Goal: Task Accomplishment & Management: Manage account settings

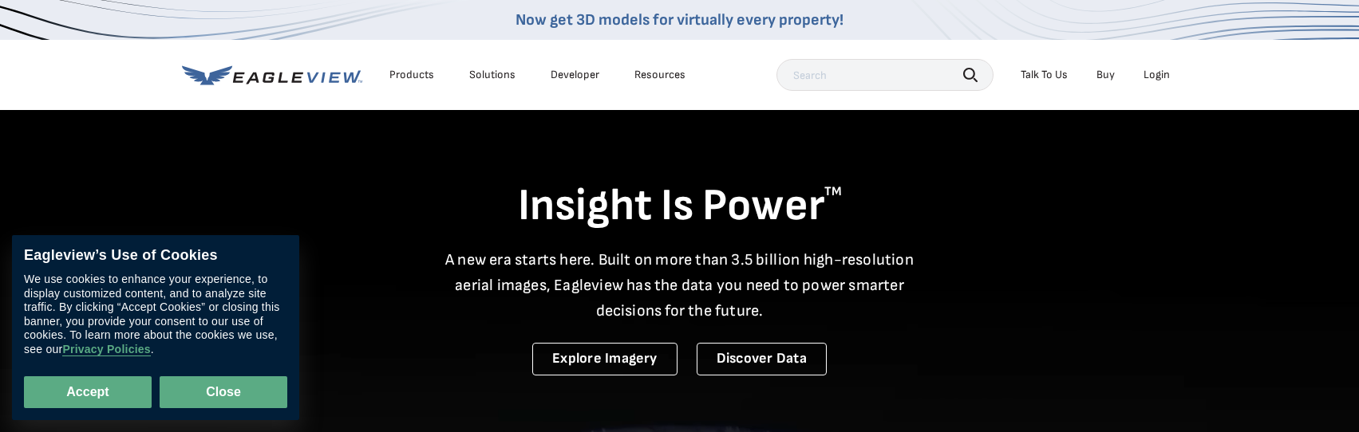
click at [217, 402] on button "Close" at bounding box center [224, 393] width 128 height 32
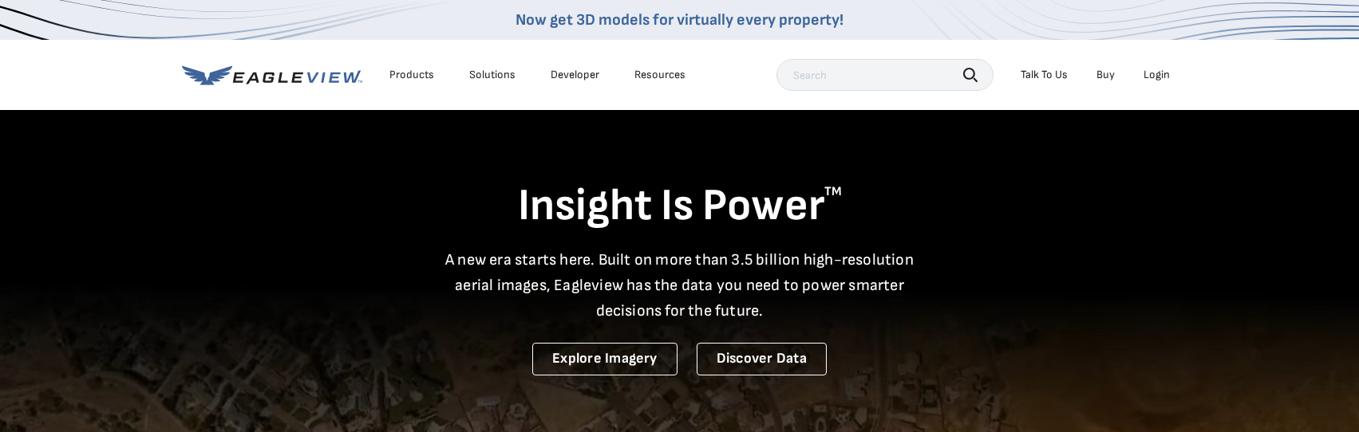
click at [1150, 69] on div "Login" at bounding box center [1156, 75] width 26 height 14
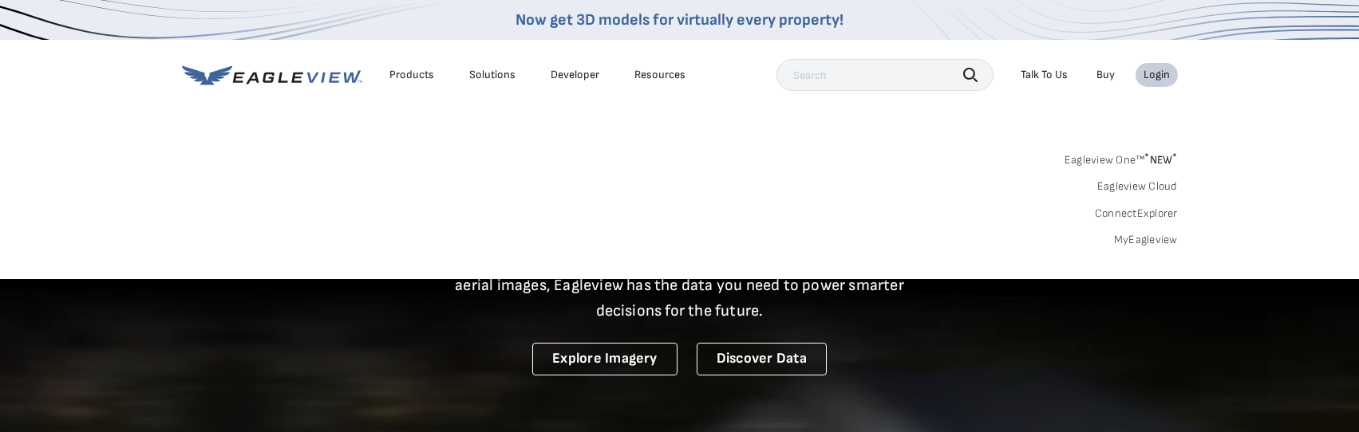
click at [1134, 239] on link "MyEagleview" at bounding box center [1146, 240] width 64 height 14
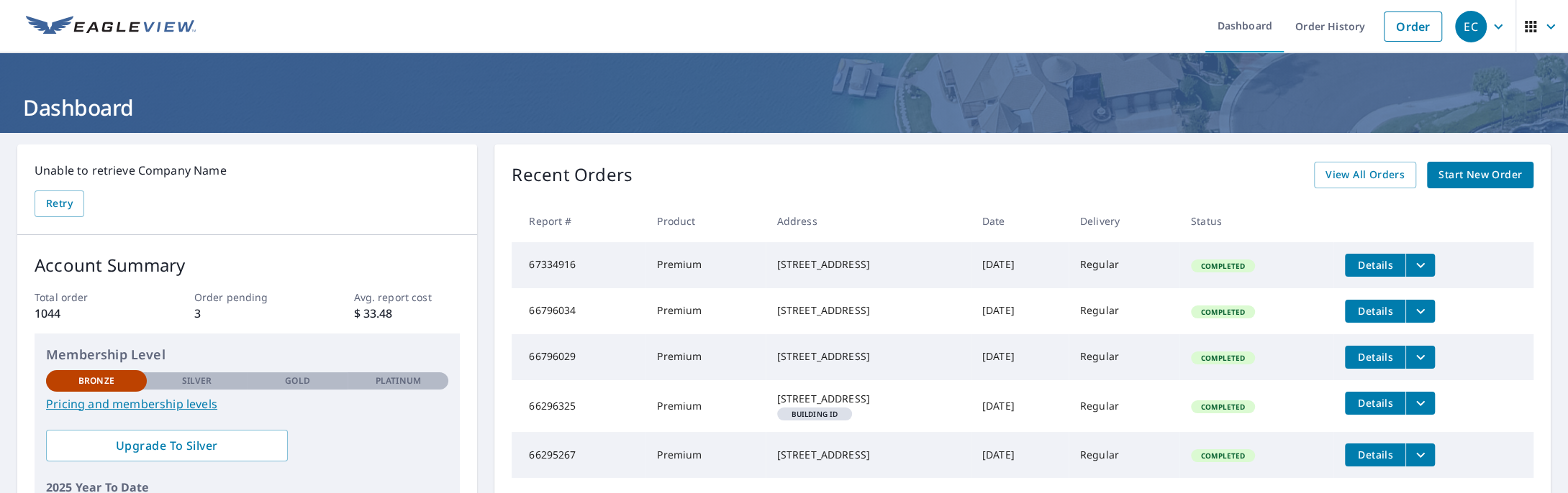
click at [1465, 174] on span "Start New Order" at bounding box center [1480, 175] width 84 height 18
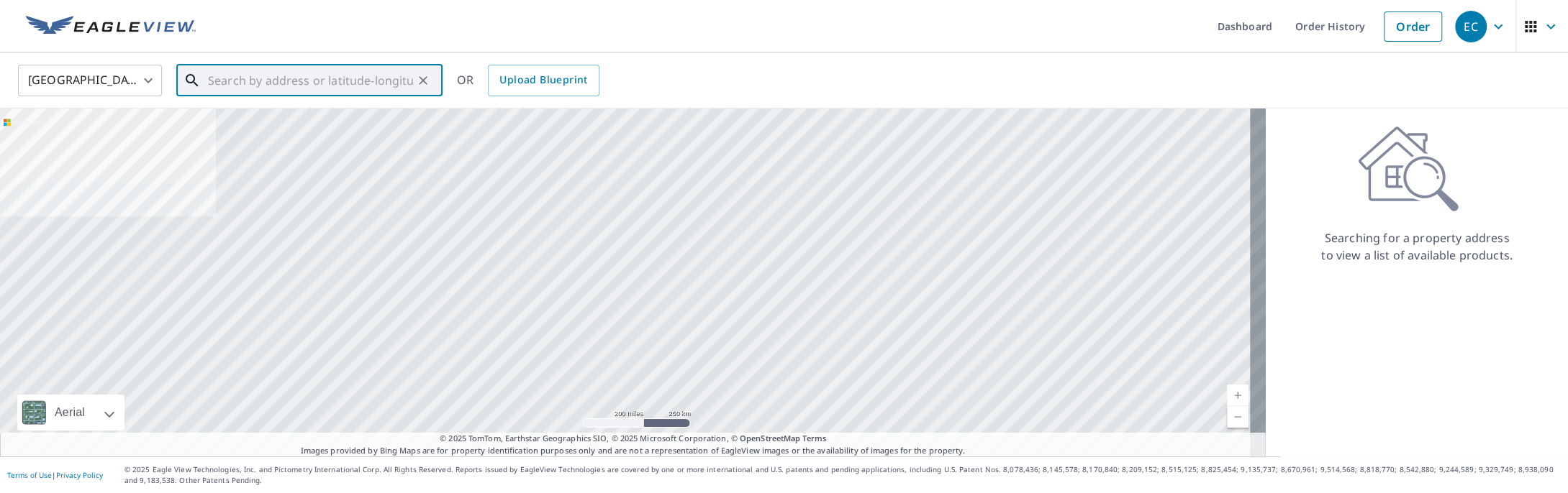
paste input "[STREET_ADDRESS][US_STATE] [GEOGRAPHIC_DATA], CO 80012-2318"
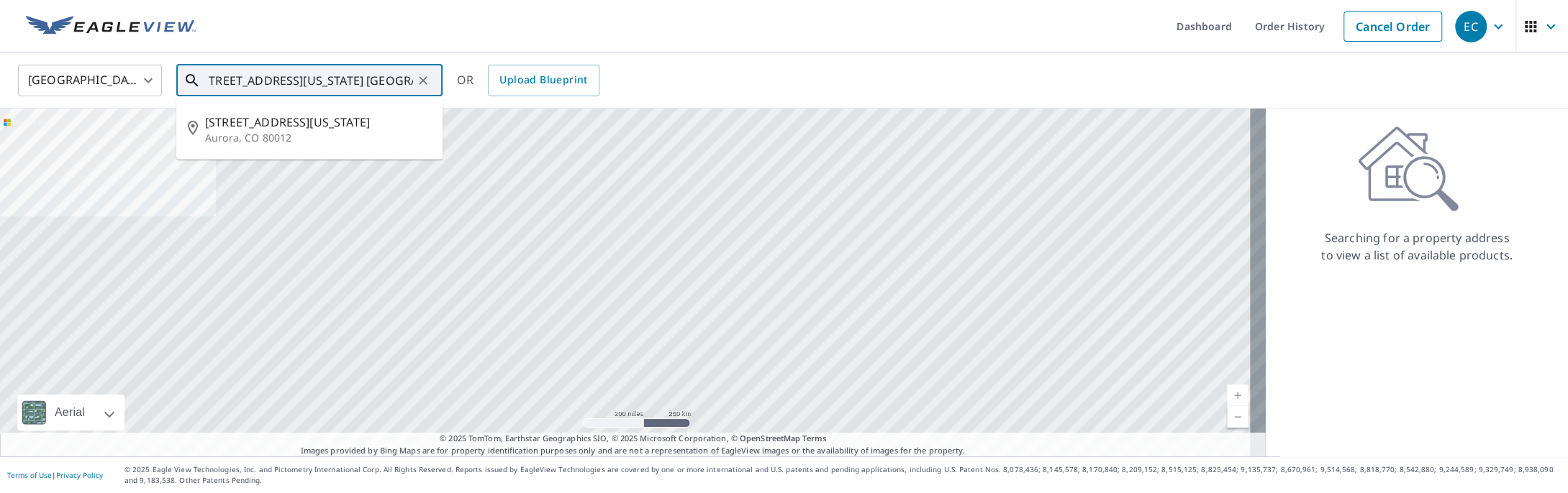
scroll to position [0, 5]
type input "[STREET_ADDRESS][US_STATE] [GEOGRAPHIC_DATA], CO 80012"
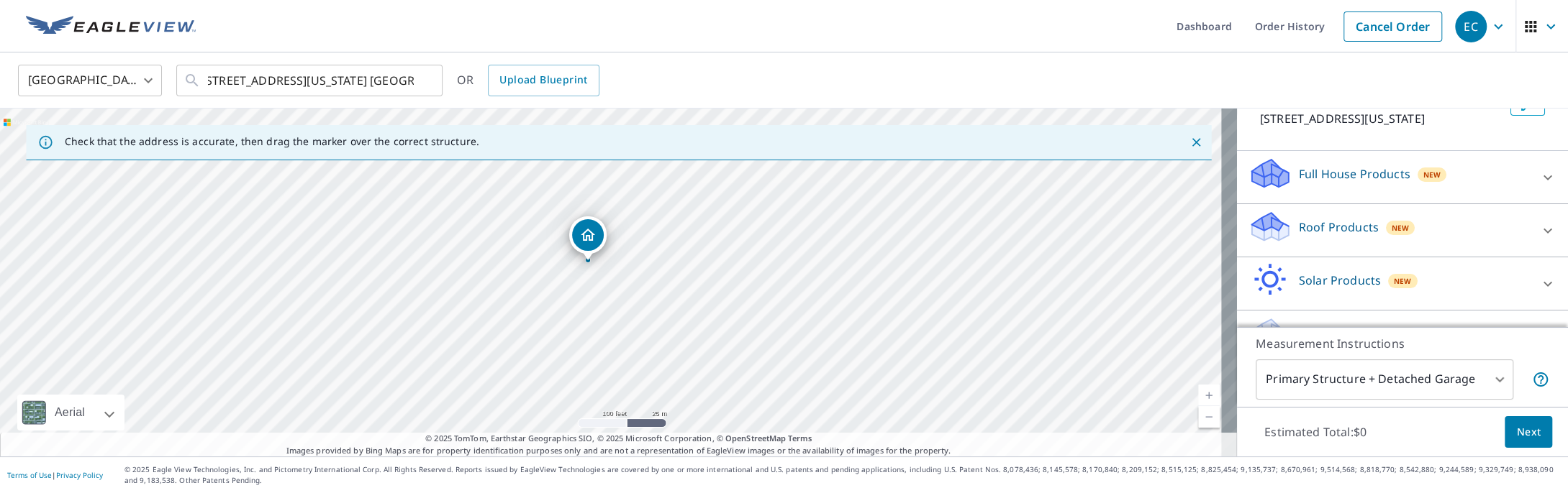
scroll to position [129, 0]
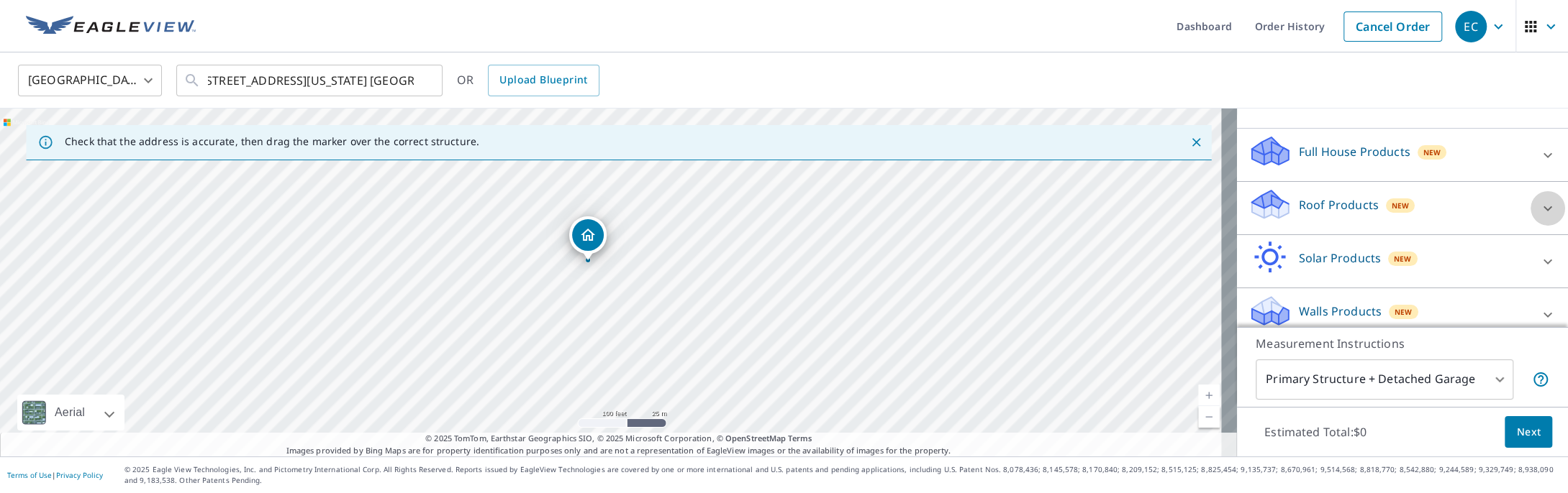
click at [1539, 212] on icon at bounding box center [1547, 208] width 17 height 17
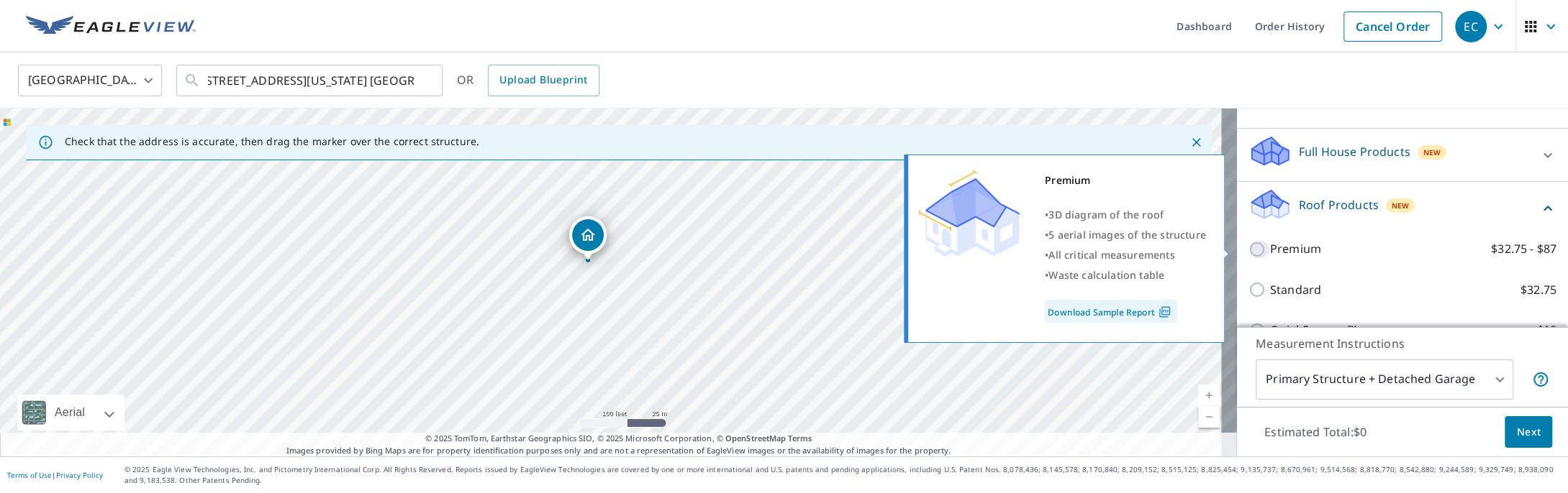
click at [1249, 250] on input "Premium $32.75 - $87" at bounding box center [1259, 249] width 22 height 17
checkbox input "true"
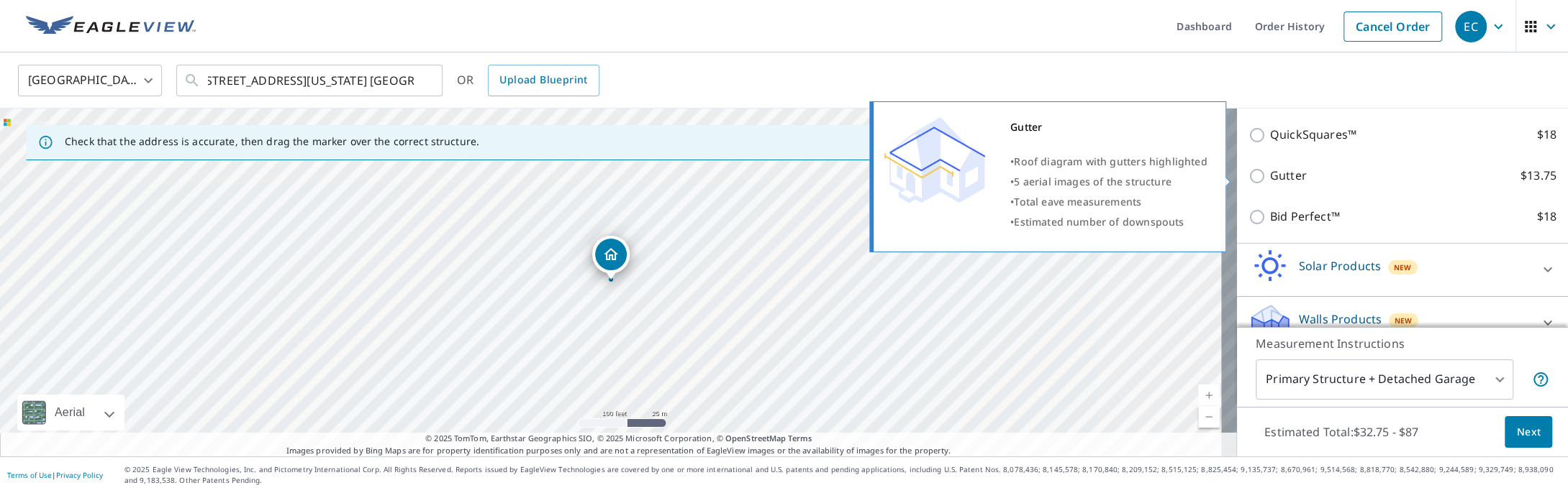
scroll to position [395, 0]
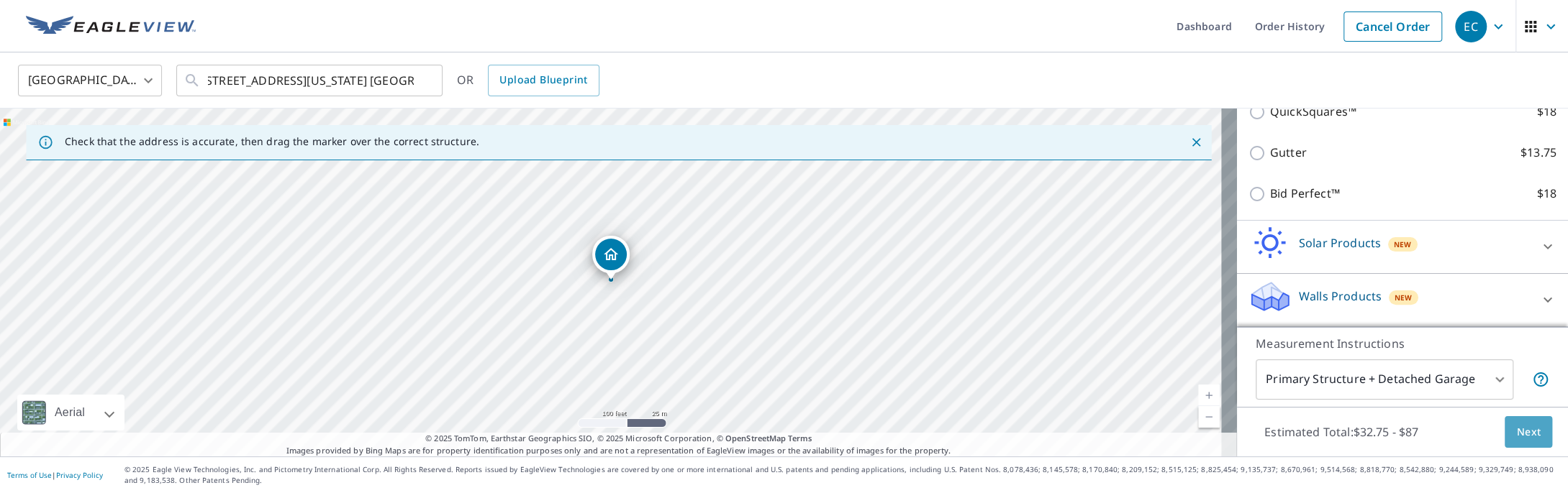
click at [1517, 429] on span "Next" at bounding box center [1528, 433] width 24 height 18
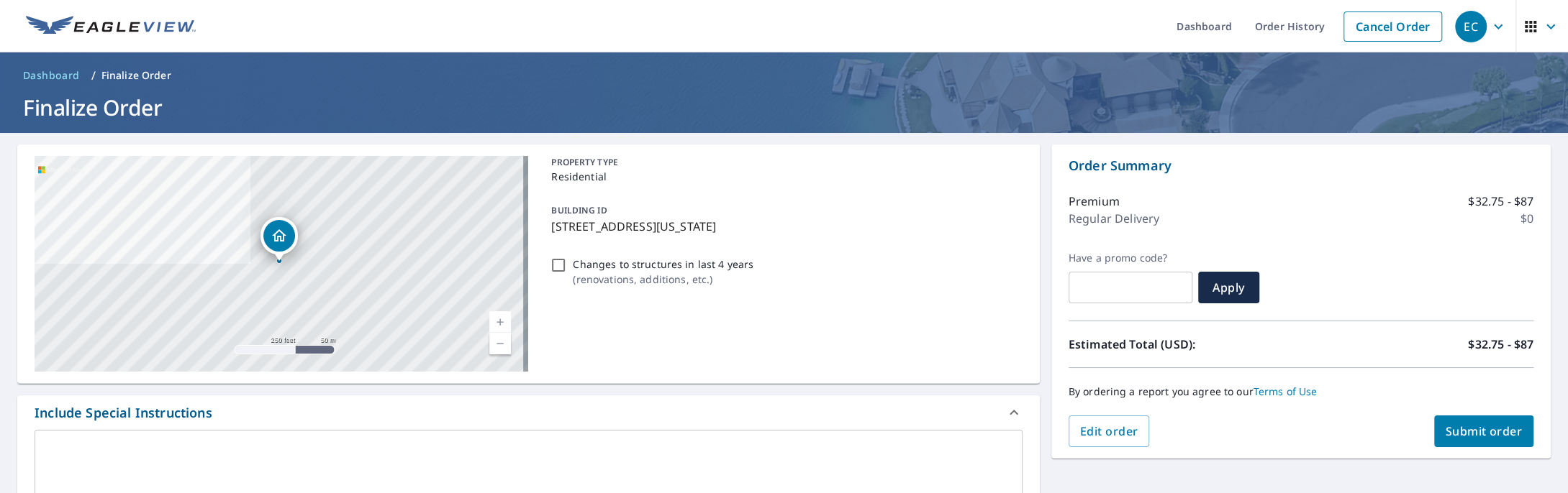
click at [557, 268] on input "Changes to structures in last 4 years ( renovations, additions, etc. )" at bounding box center [558, 265] width 17 height 17
checkbox input "true"
click at [1486, 426] on span "Submit order" at bounding box center [1484, 432] width 77 height 16
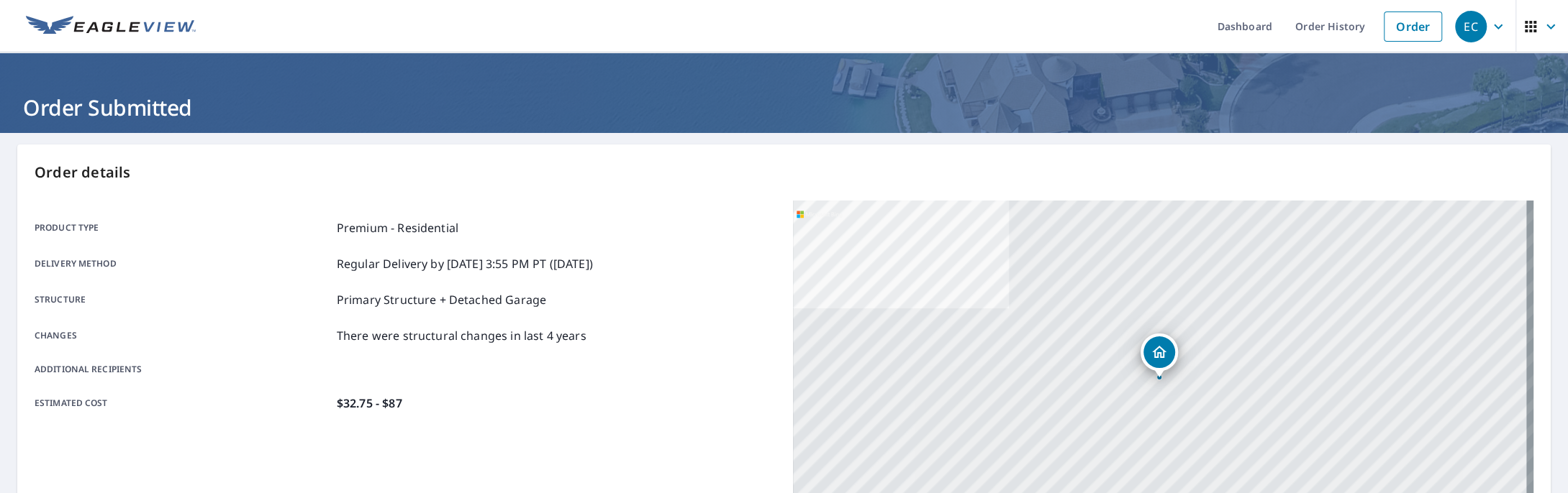
click at [1522, 33] on icon "button" at bounding box center [1530, 26] width 17 height 17
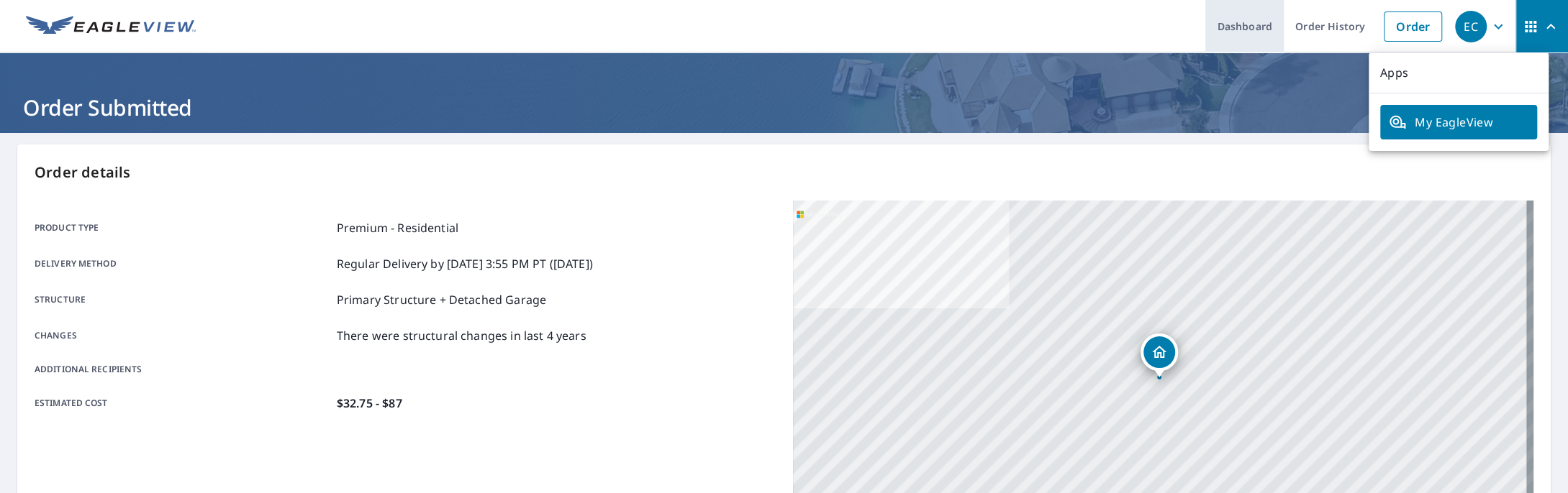
click at [1238, 22] on link "Dashboard" at bounding box center [1244, 26] width 78 height 52
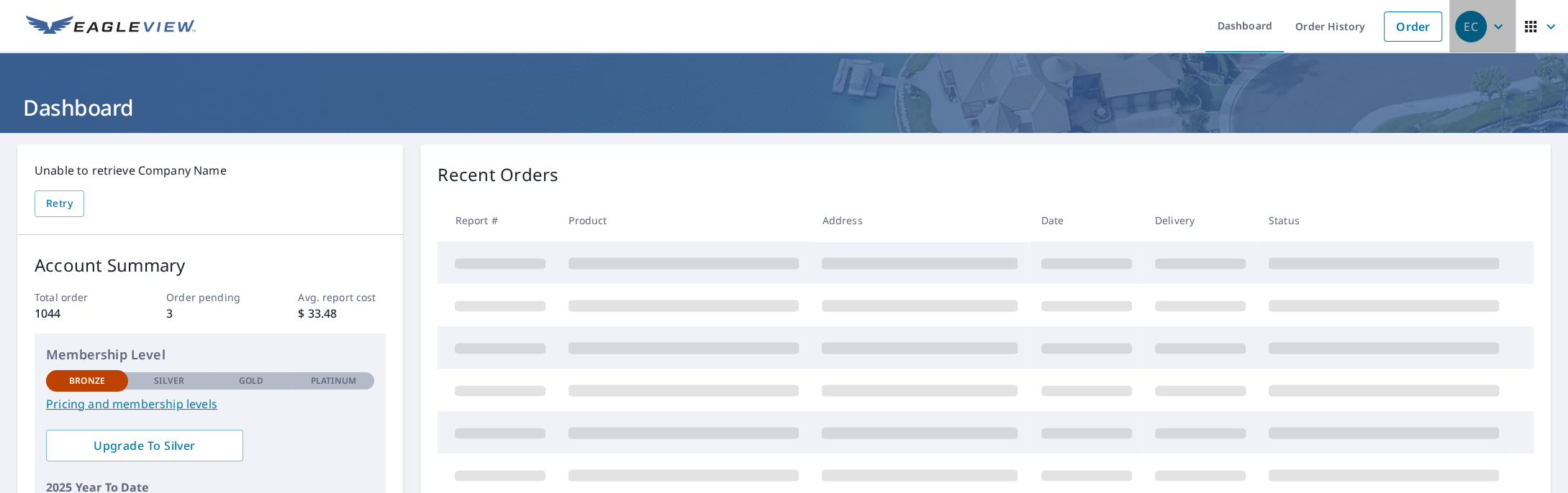
click at [1490, 29] on icon "button" at bounding box center [1498, 26] width 17 height 17
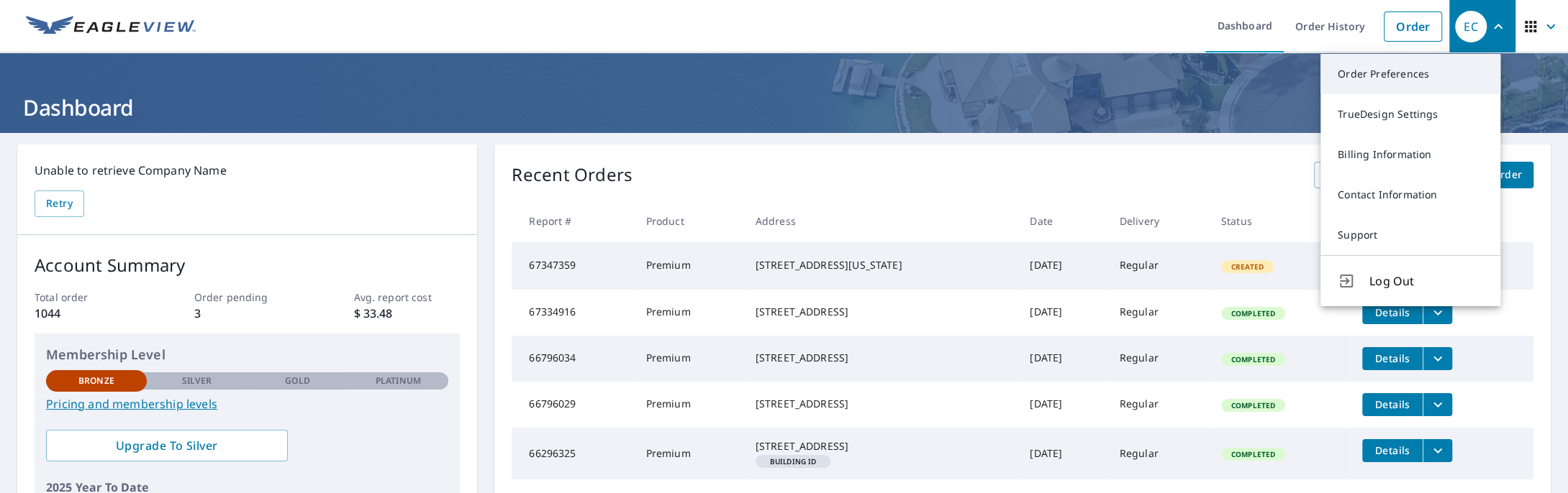
click at [1429, 65] on link "Order Preferences" at bounding box center [1410, 74] width 180 height 41
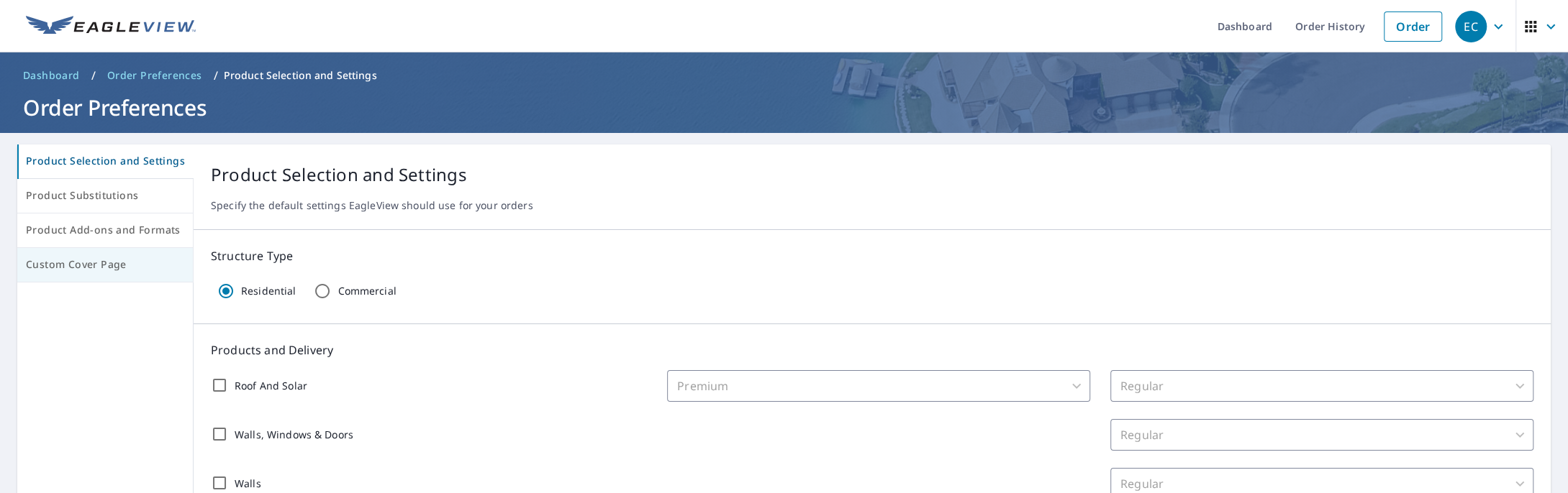
click at [66, 258] on span "Custom Cover Page" at bounding box center [106, 265] width 159 height 18
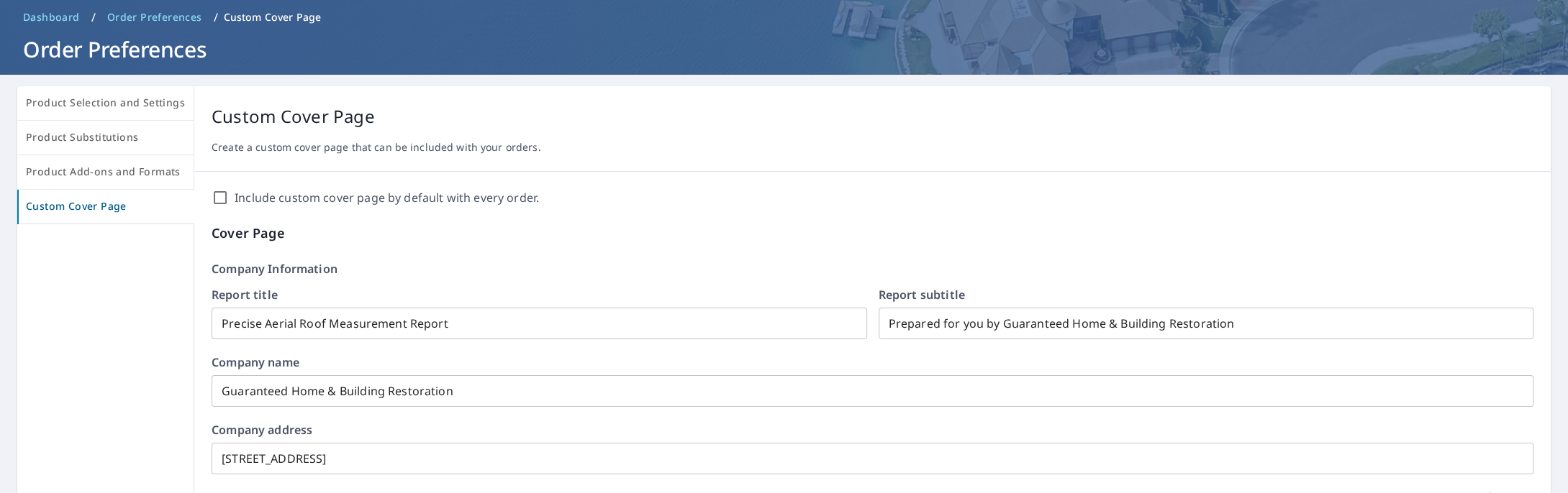
scroll to position [93, 0]
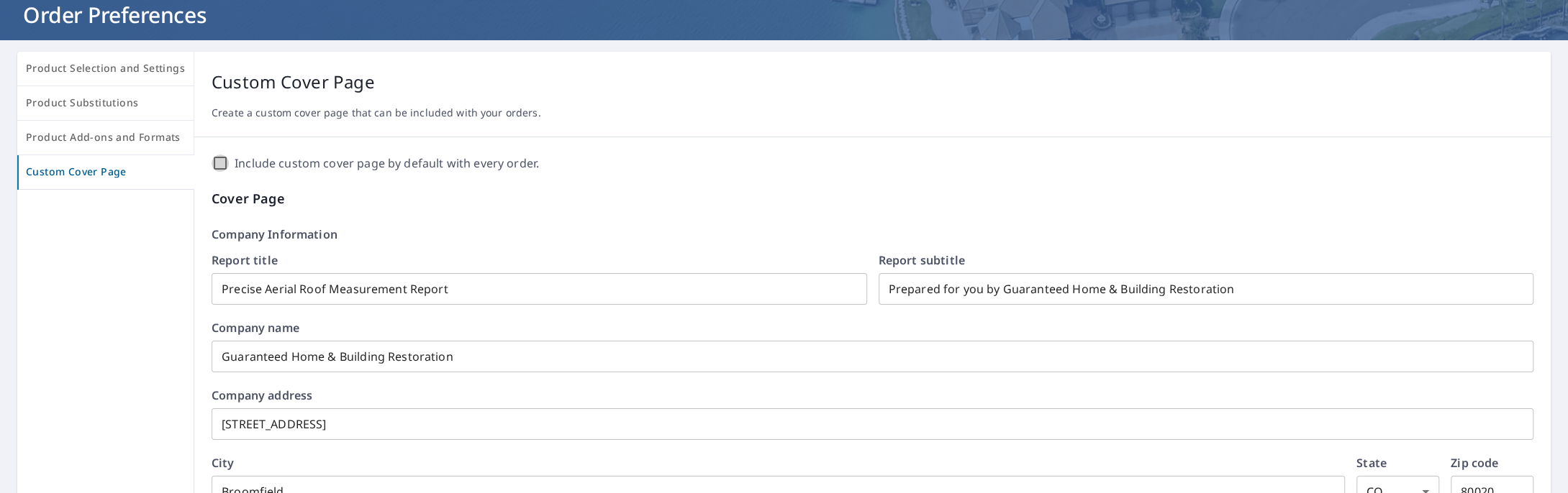
click at [221, 156] on input "Include custom cover page by default with every order." at bounding box center [220, 163] width 17 height 17
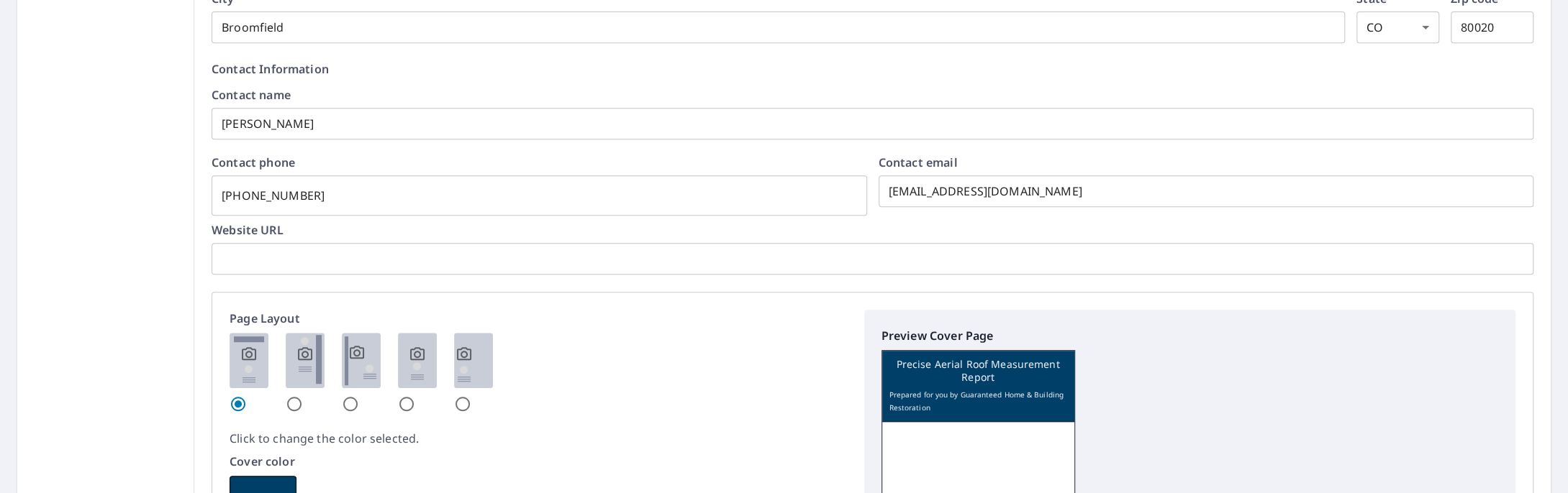
scroll to position [464, 0]
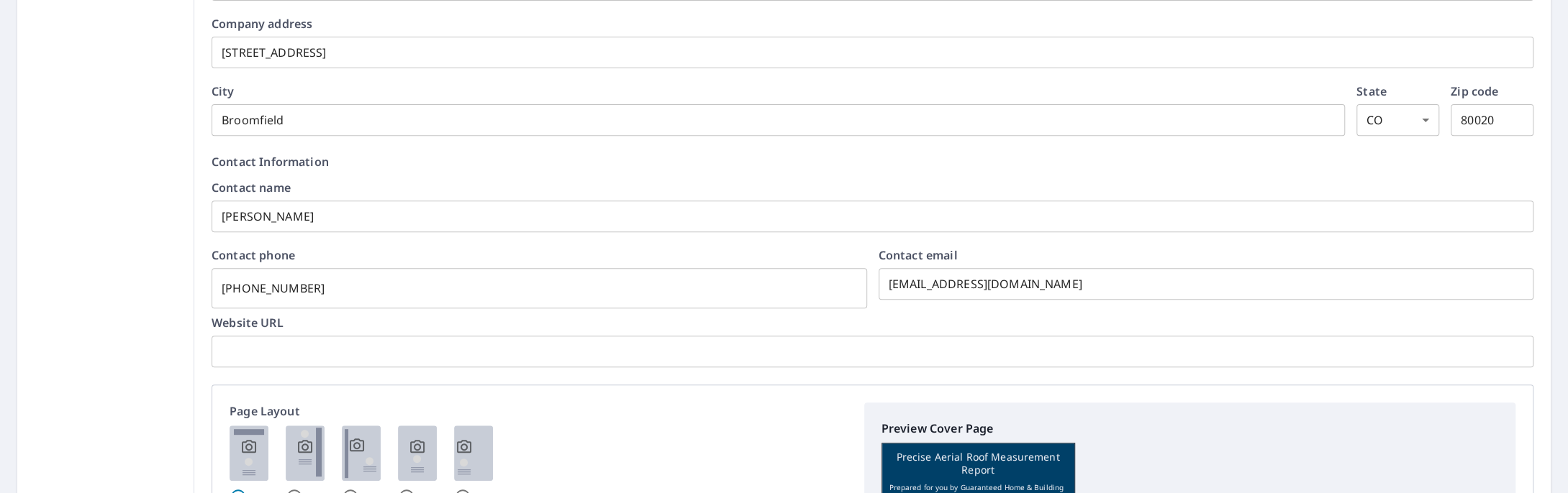
click at [351, 219] on input "[PERSON_NAME]" at bounding box center [873, 216] width 1323 height 41
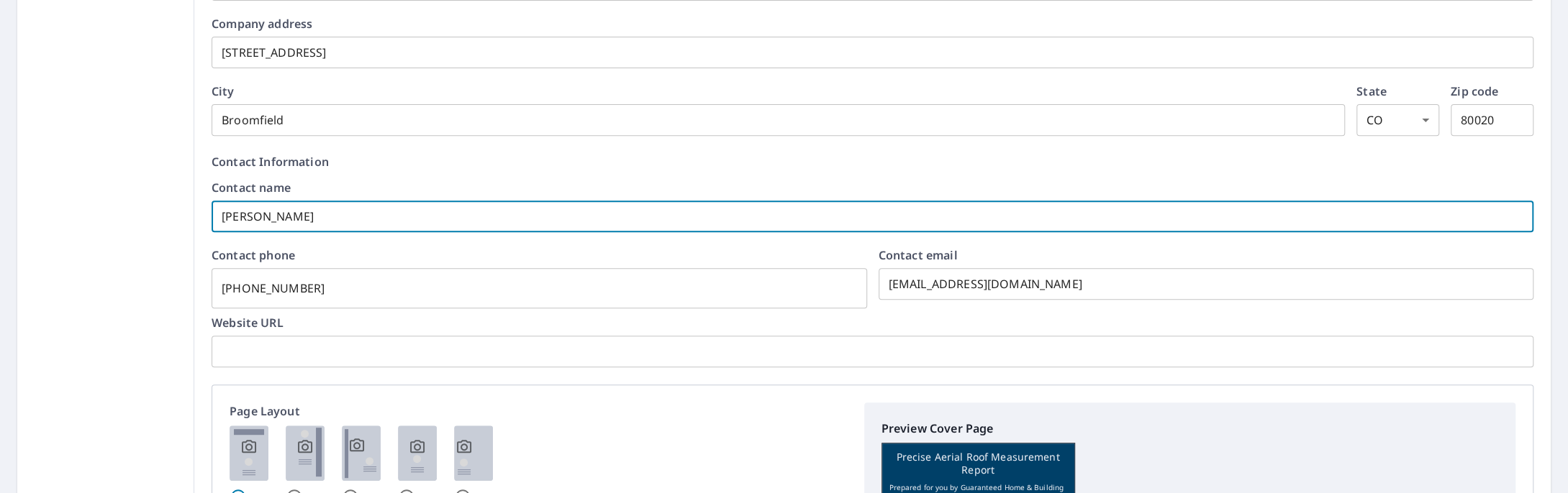
click at [351, 219] on input "[PERSON_NAME]" at bounding box center [873, 216] width 1323 height 41
checkbox input "true"
type input "C"
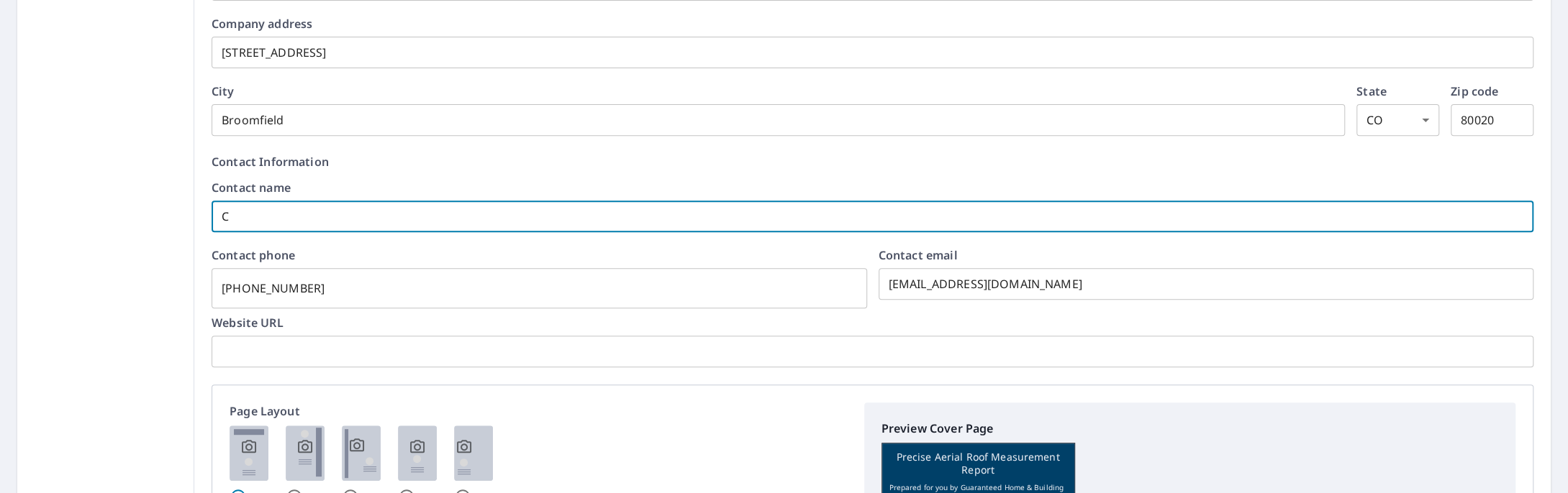
checkbox input "true"
type input "Cu"
checkbox input "true"
type input "Cus"
checkbox input "true"
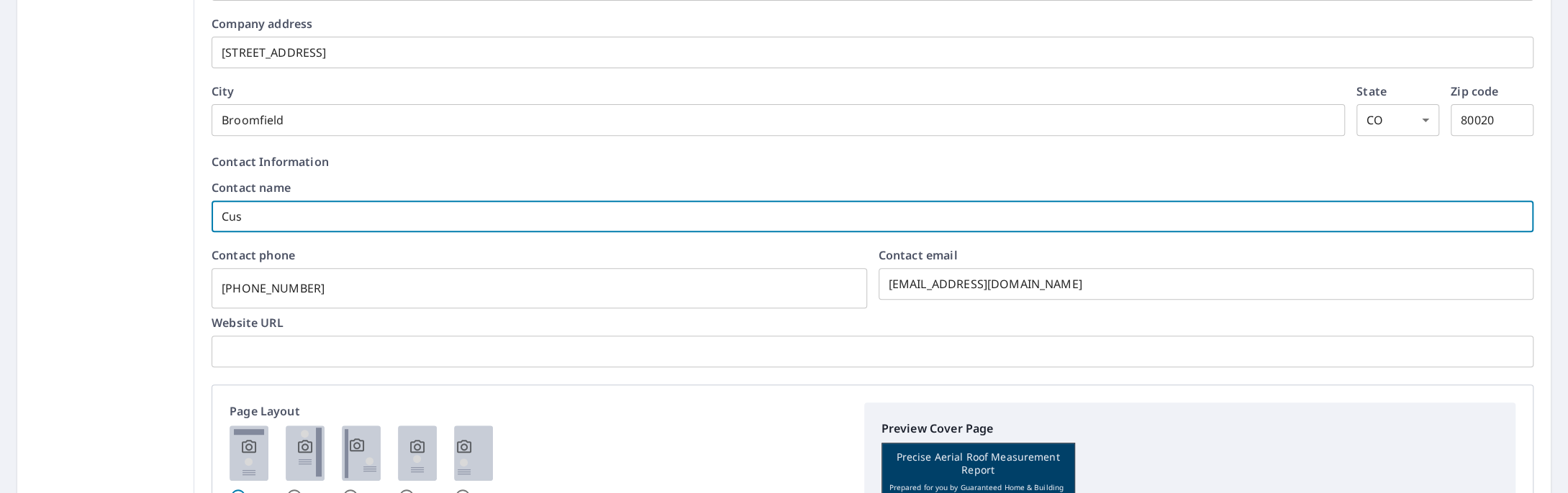
type input "Cust"
checkbox input "true"
type input "Custo"
checkbox input "true"
type input "Custom"
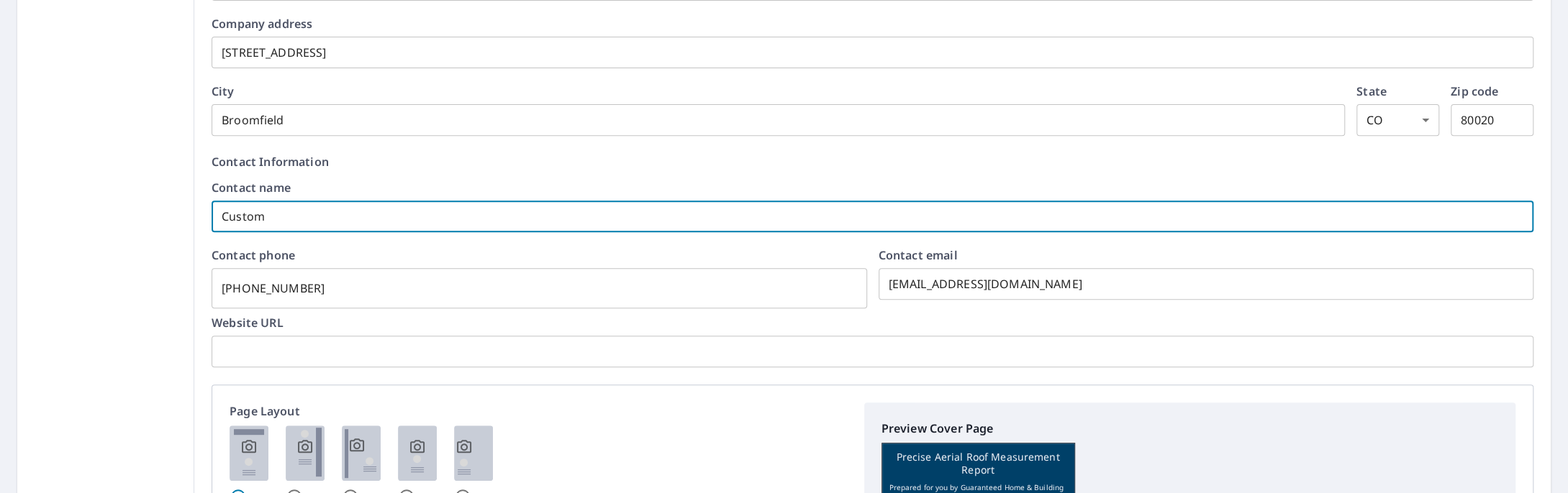
checkbox input "true"
type input "Customer"
checkbox input "true"
type input "Customer"
checkbox input "true"
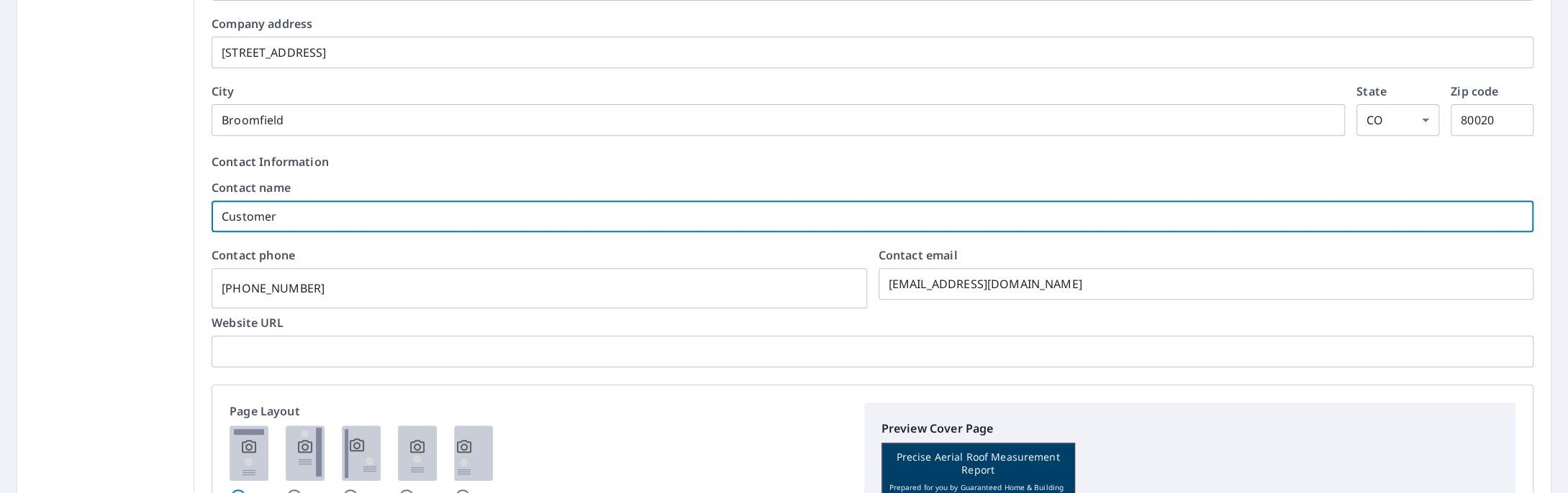
type input "Customer S"
checkbox input "true"
type input "Customer Se"
checkbox input "true"
type input "Customer Ser"
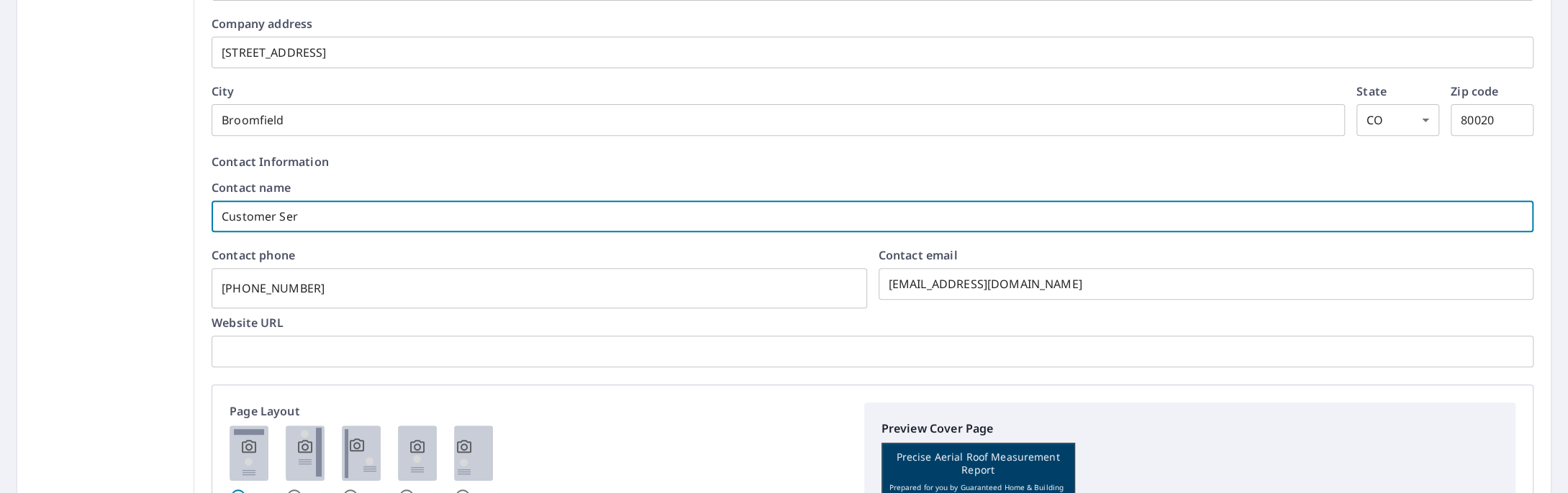
checkbox input "true"
type input "Customer Serv"
checkbox input "true"
type input "Customer Servi"
checkbox input "true"
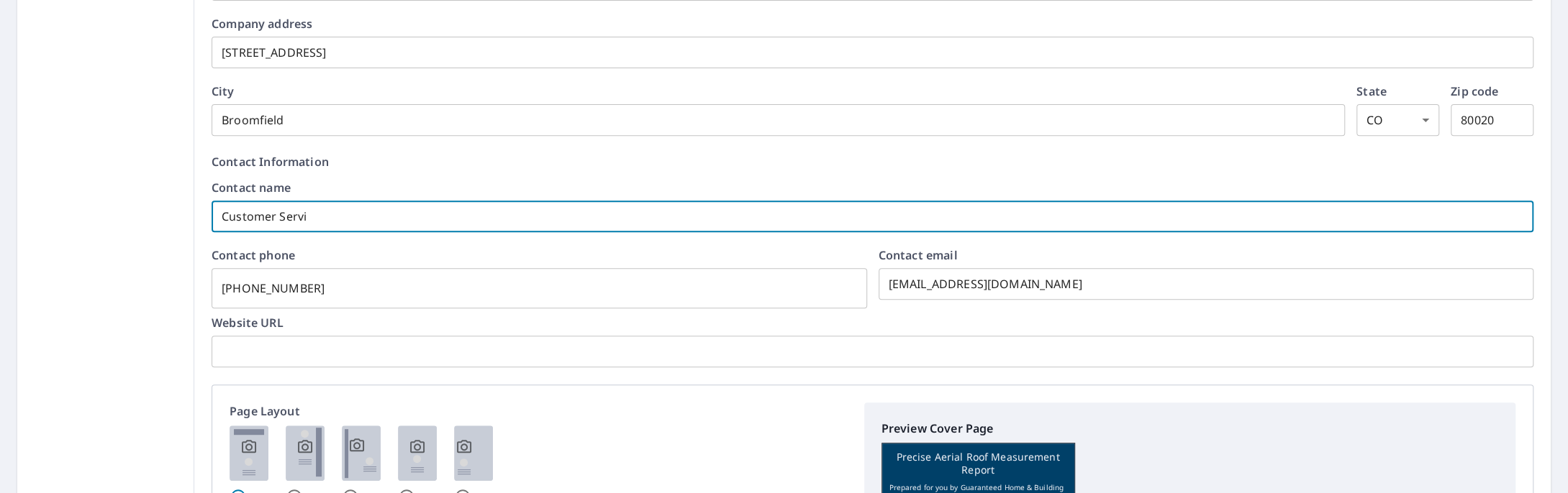
type input "Customer Servic"
checkbox input "true"
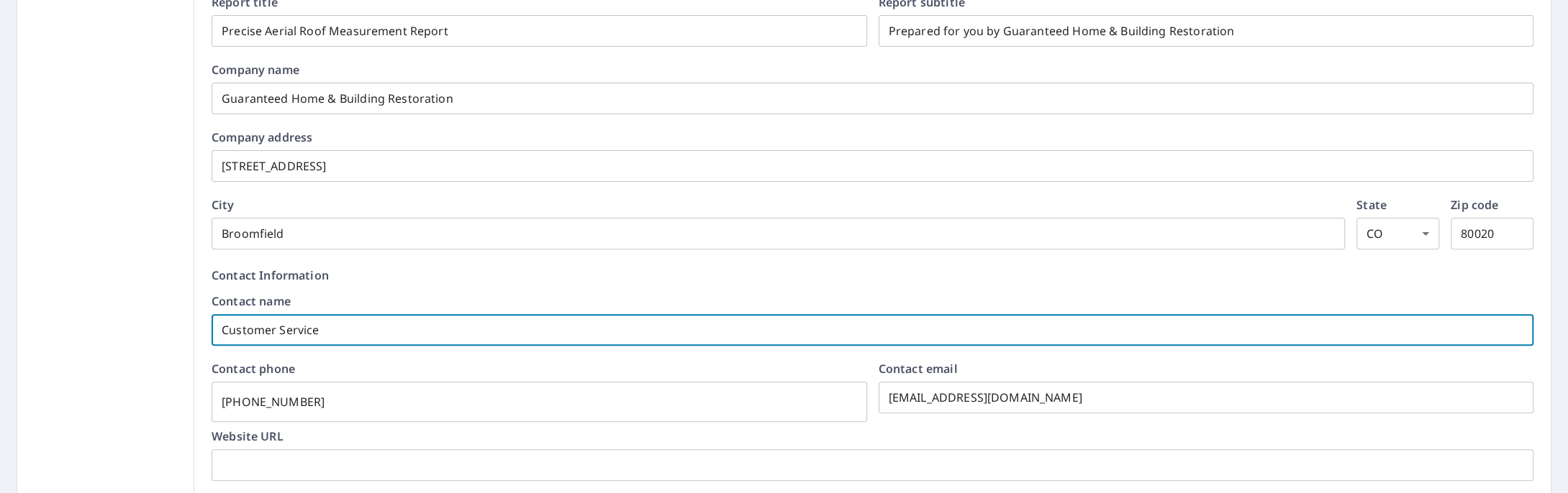
scroll to position [278, 0]
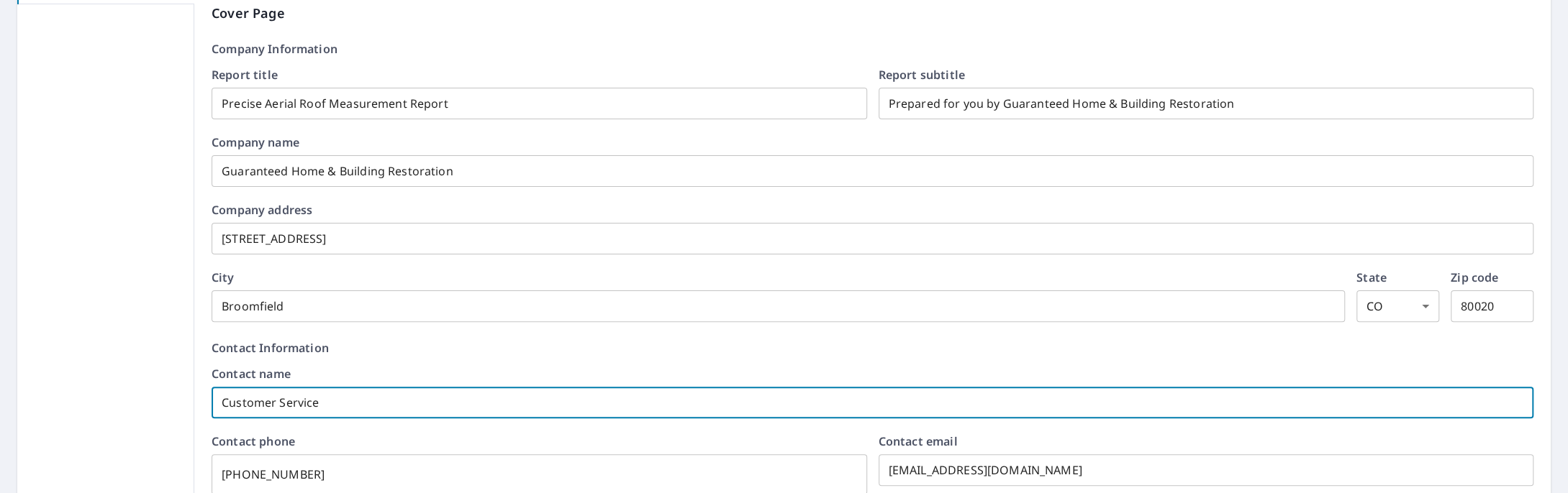
type input "Customer Service"
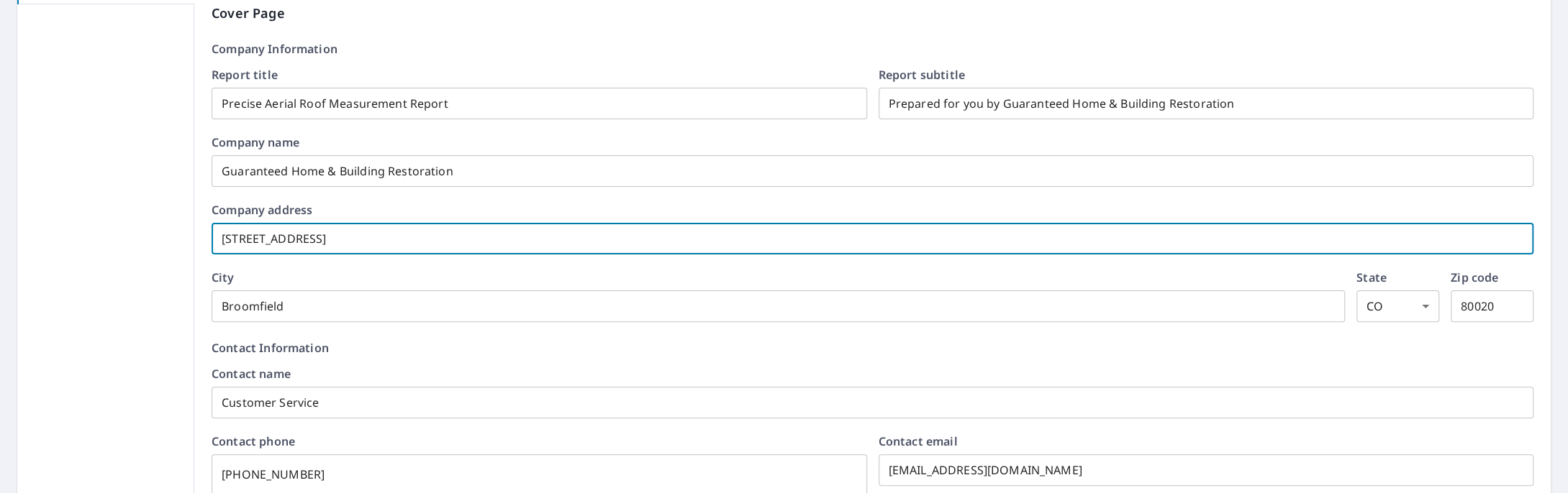
drag, startPoint x: 390, startPoint y: 247, endPoint x: 212, endPoint y: 238, distance: 178.2
click at [212, 238] on input "[STREET_ADDRESS]" at bounding box center [873, 239] width 1323 height 41
click at [235, 240] on input "[STREET_ADDRESS]" at bounding box center [873, 239] width 1323 height 41
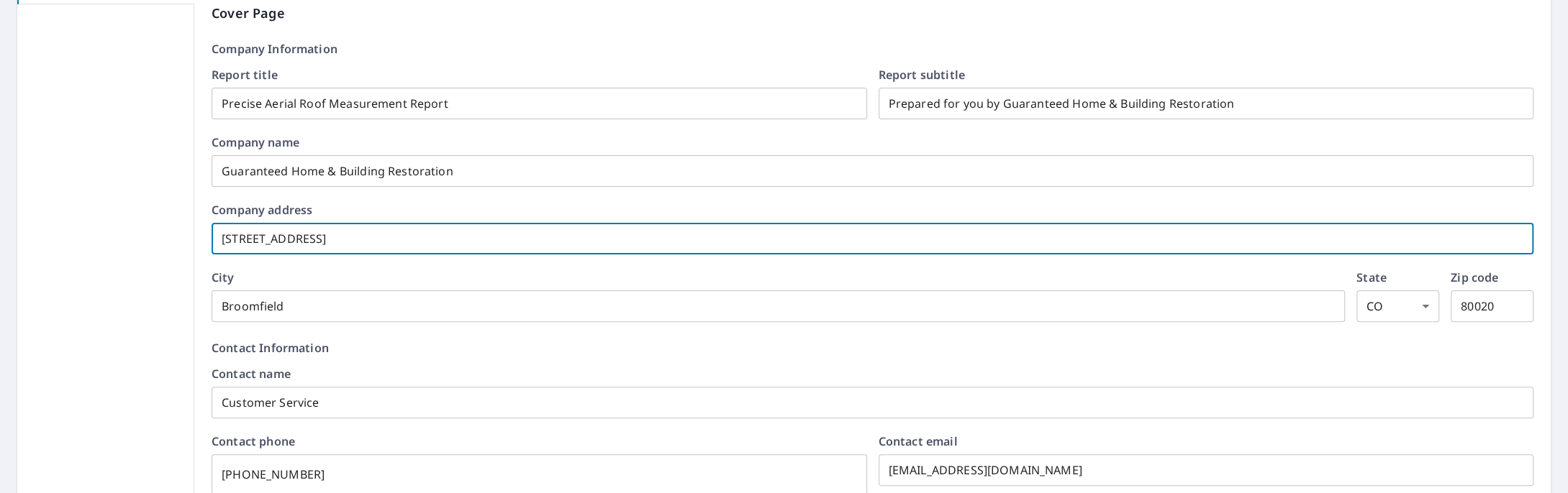
checkbox input "true"
type input "2"
checkbox input "true"
type input "20"
checkbox input "true"
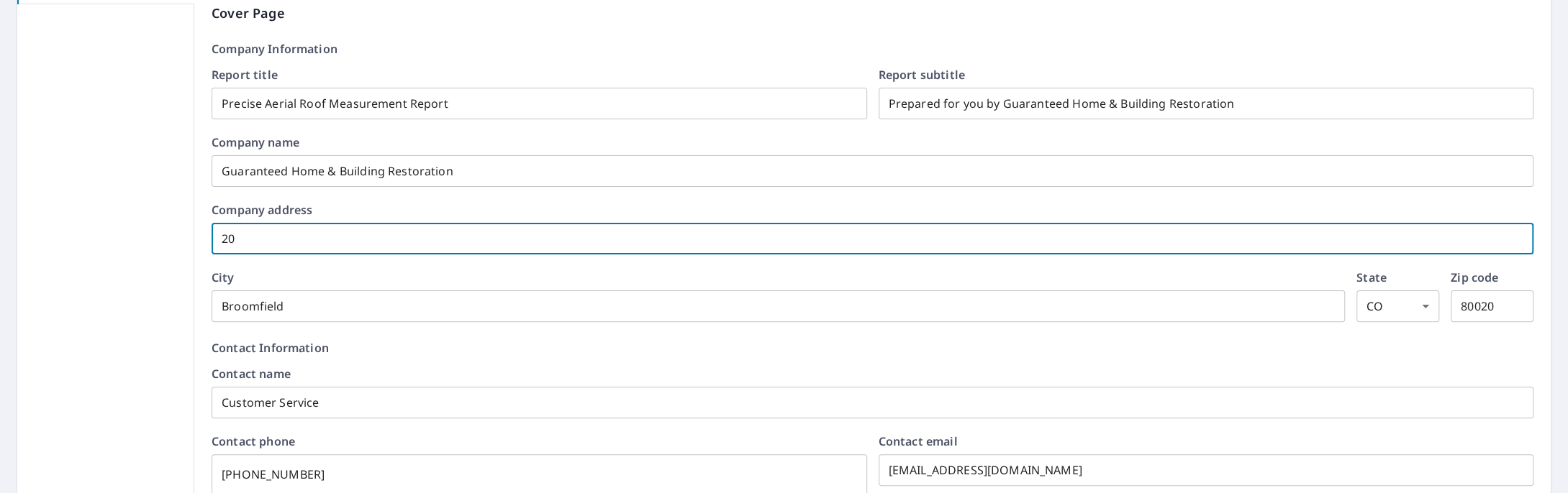
type input "200"
checkbox input "true"
type input "2004"
checkbox input "true"
type input "2004"
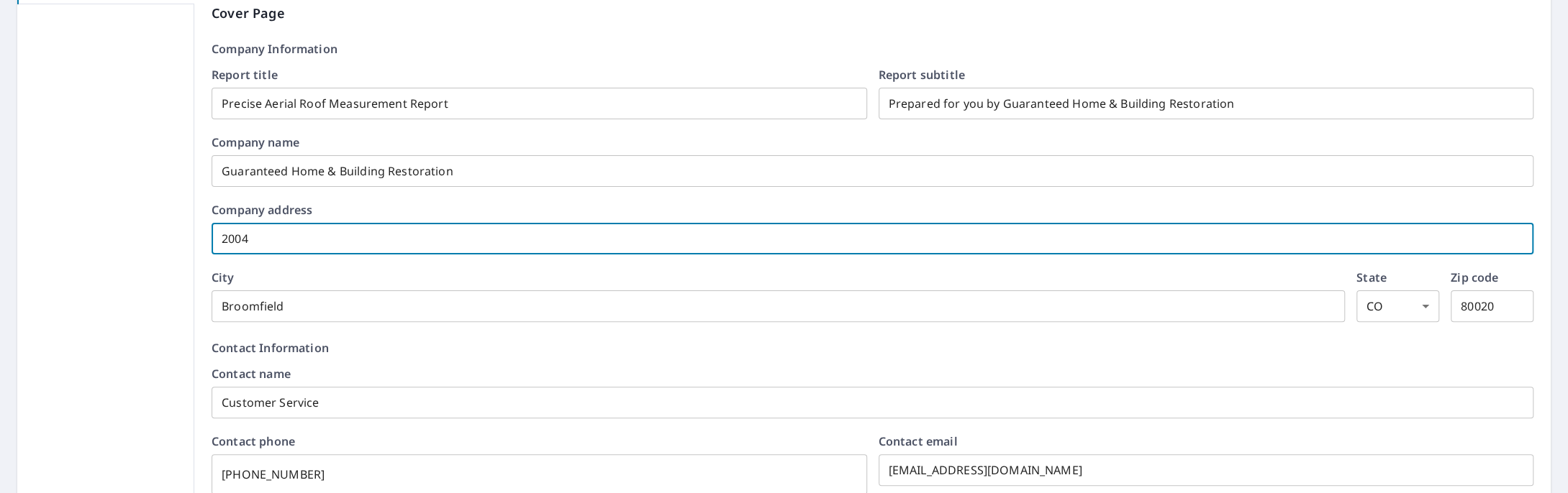
checkbox input "true"
type input "2004 W"
checkbox input "true"
type input "2004 W 1"
checkbox input "true"
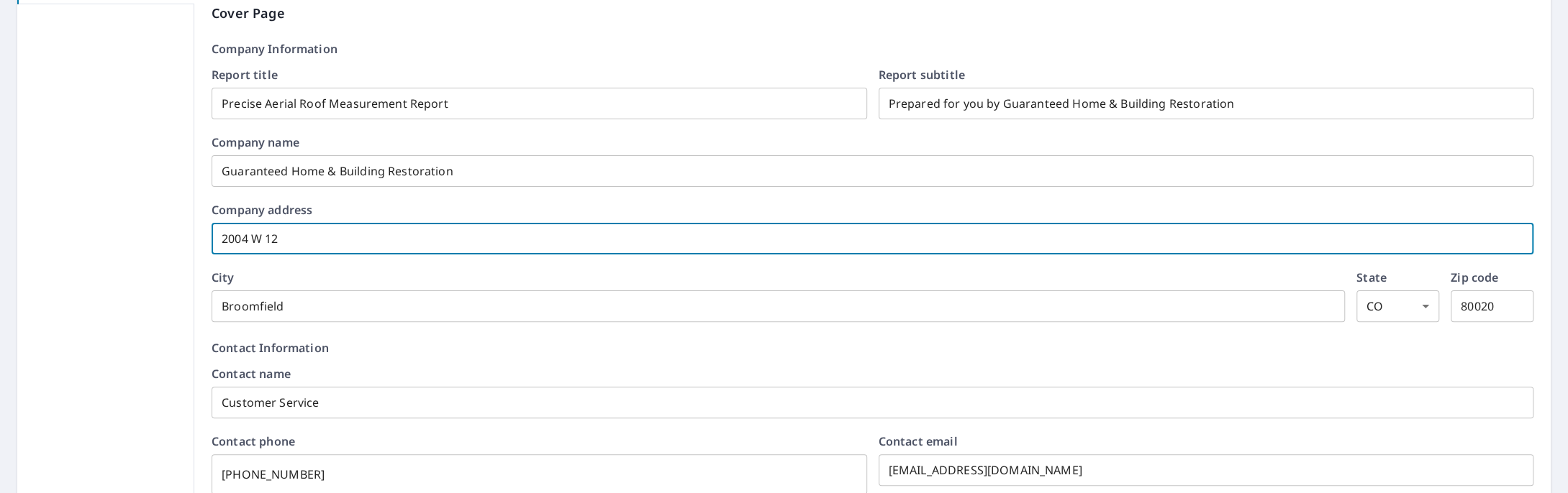
type input "2004 W 120"
checkbox input "true"
type input "2004 W 120th"
checkbox input "true"
type input "2004 W 120th"
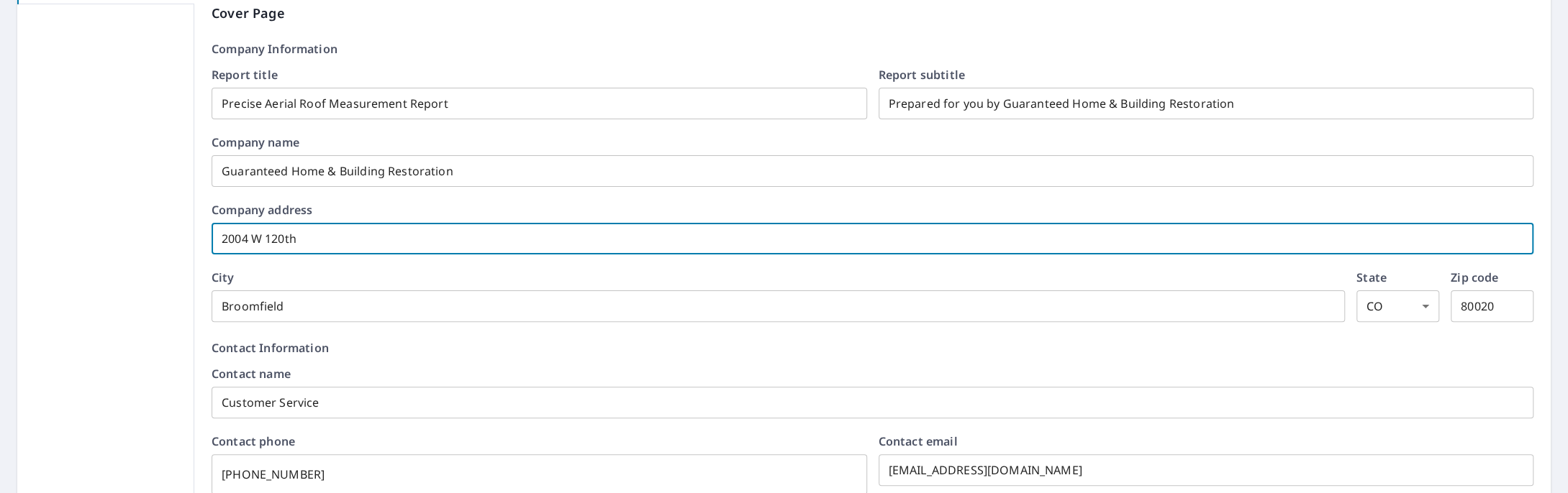
checkbox input "true"
type input "2004 W 120th AV"
checkbox input "true"
type input "2004 W 120th AVe"
checkbox input "true"
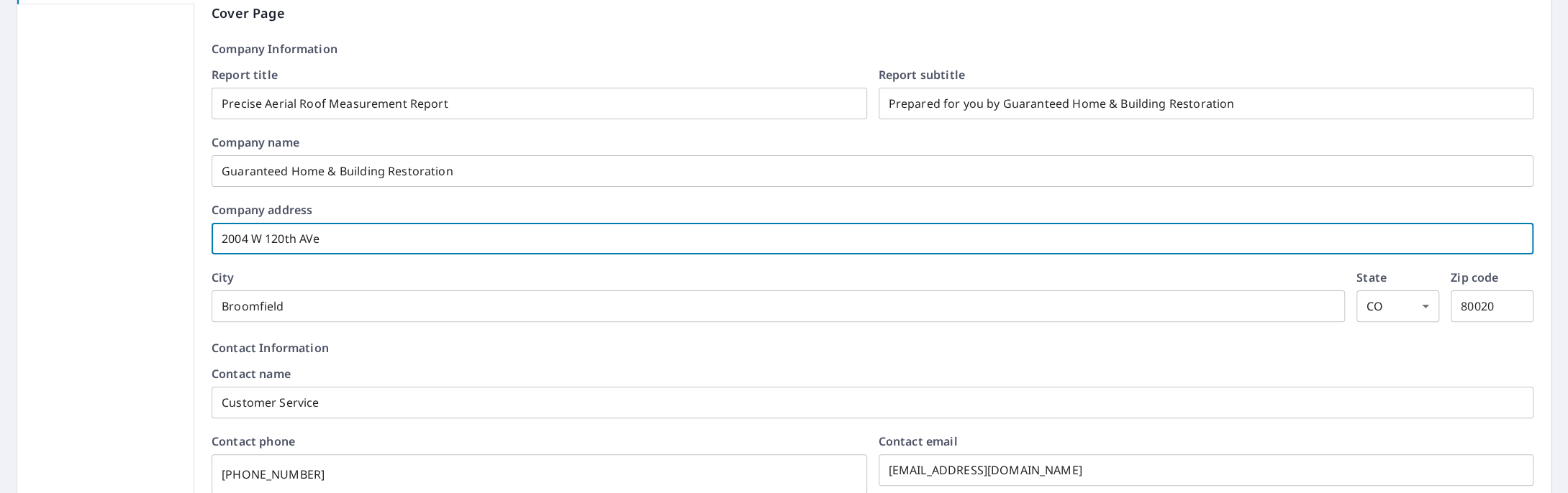
drag, startPoint x: 310, startPoint y: 238, endPoint x: 360, endPoint y: 240, distance: 50.0
click at [360, 240] on input "2004 W 120th AVe" at bounding box center [873, 239] width 1323 height 41
type input "2004 W 120th AV"
checkbox input "true"
type input "2004 W 120th A"
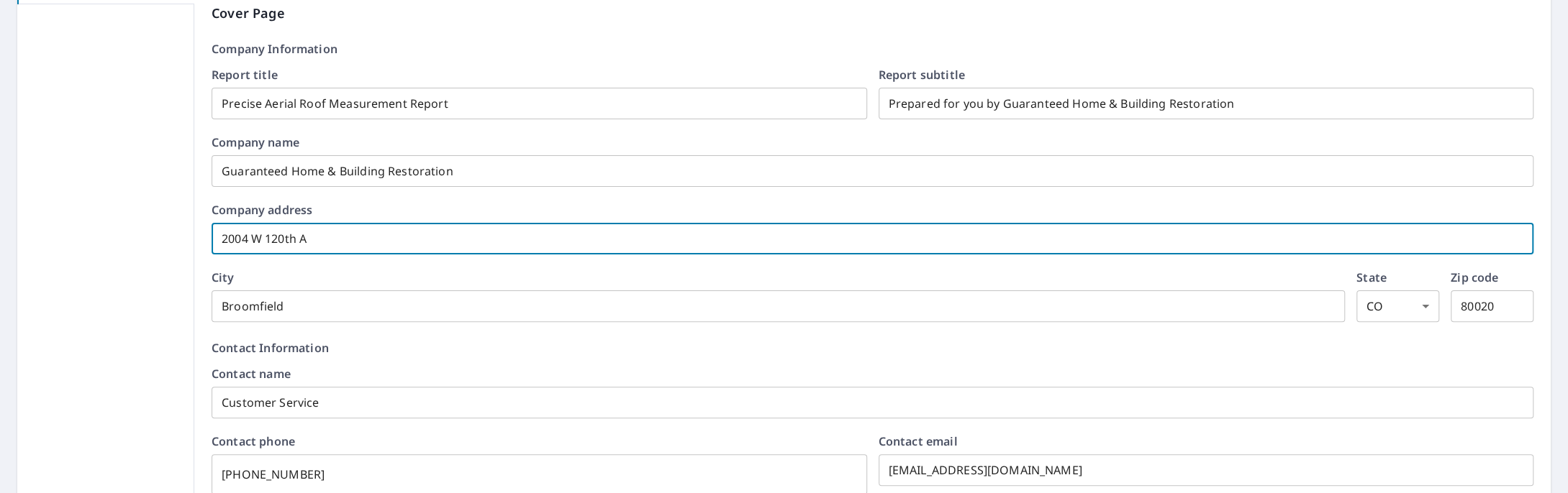
checkbox input "true"
type input "2004 W [GEOGRAPHIC_DATA]"
checkbox input "true"
type input "2004 W [GEOGRAPHIC_DATA]"
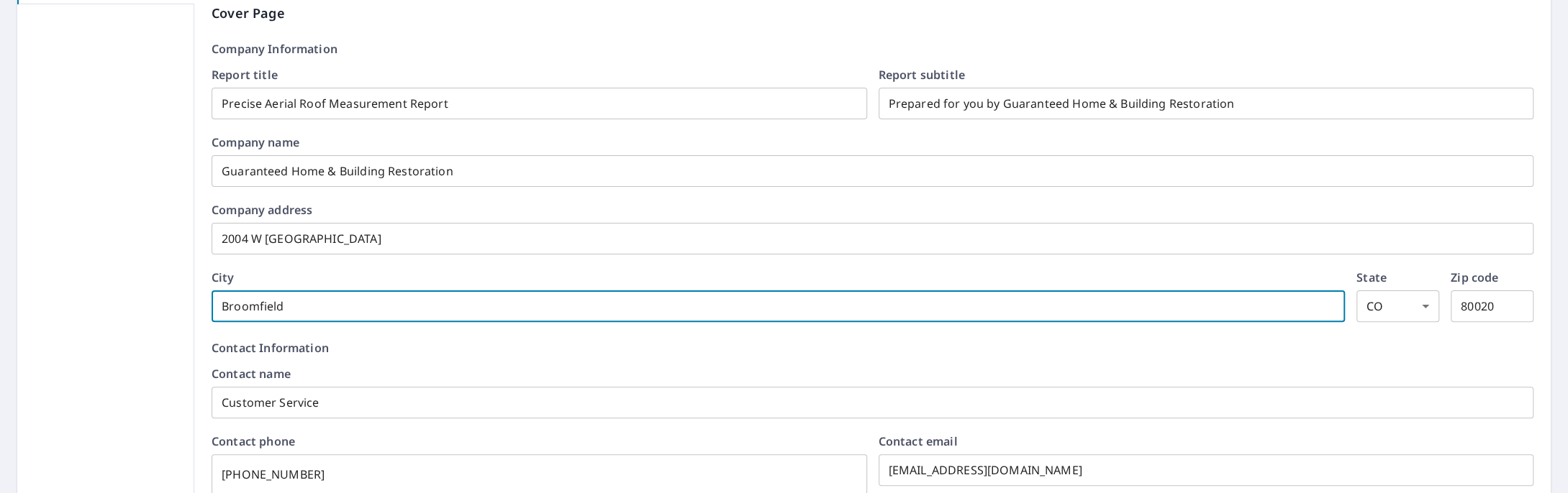
checkbox input "true"
type input "W"
checkbox input "true"
type input "We"
checkbox input "true"
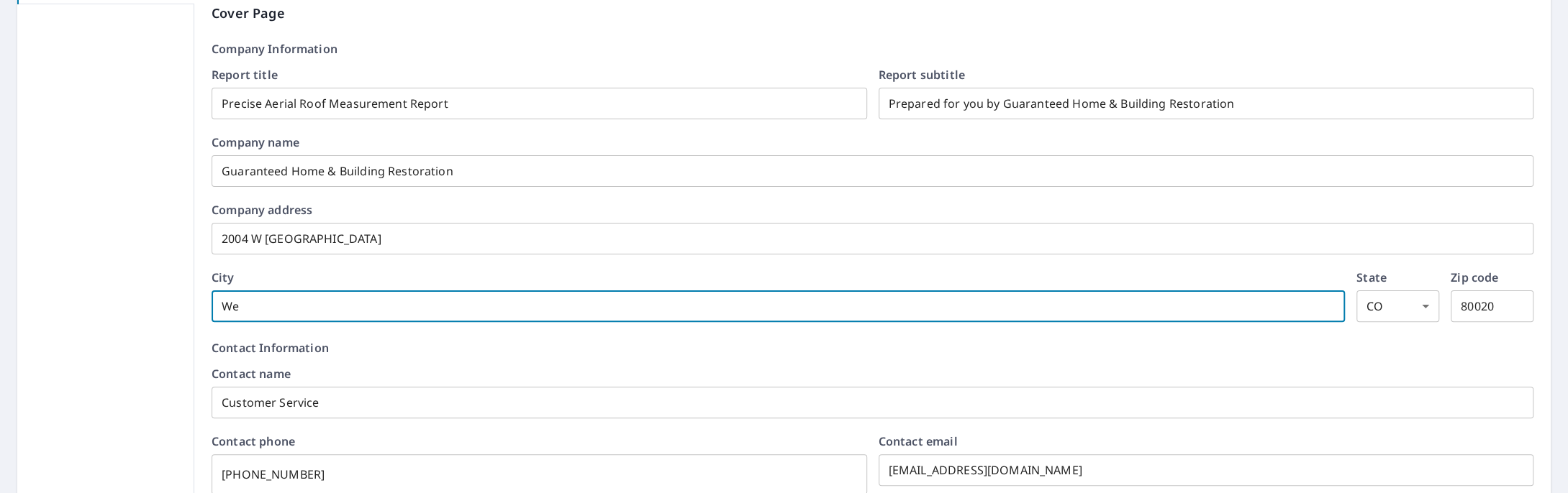
type input "[PERSON_NAME]"
checkbox input "true"
type input "West"
checkbox input "true"
type input "[PERSON_NAME]"
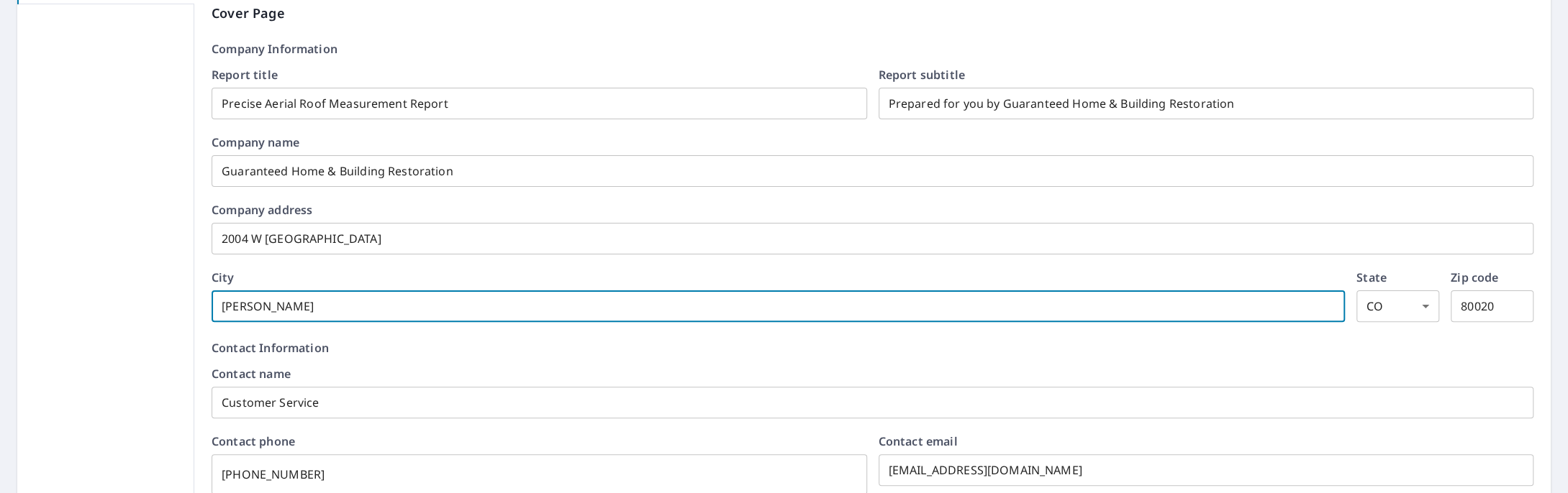
checkbox input "true"
type input "We"
checkbox input "true"
type input "W"
checkbox input "true"
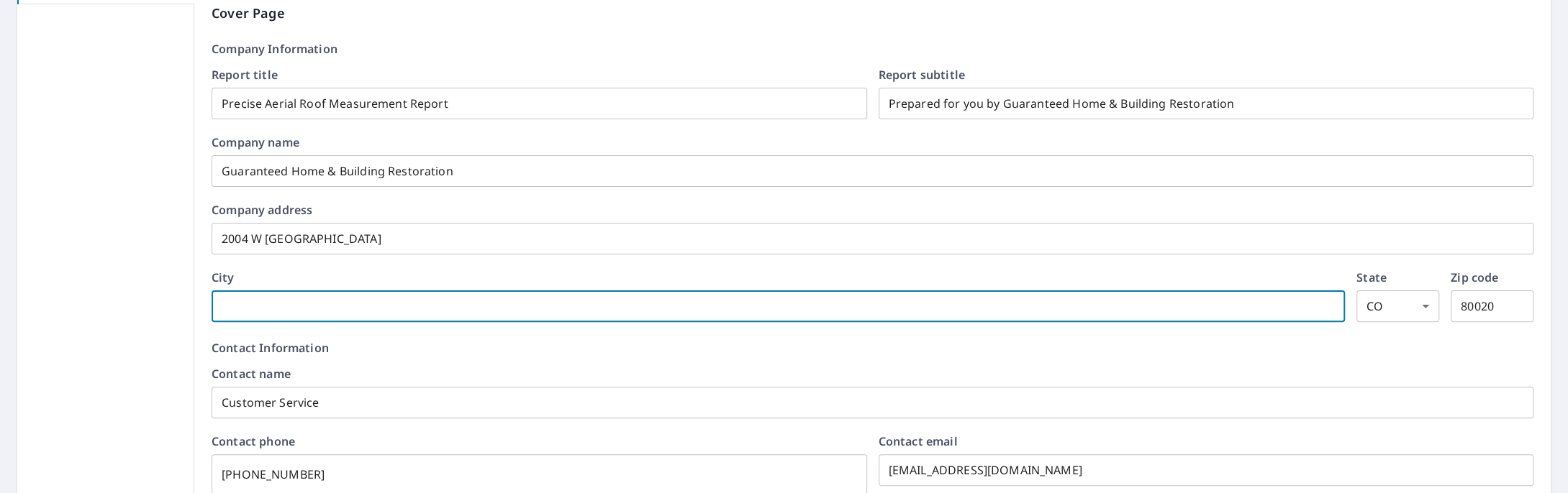
checkbox input "true"
type input "W"
checkbox input "true"
type input "We"
checkbox input "true"
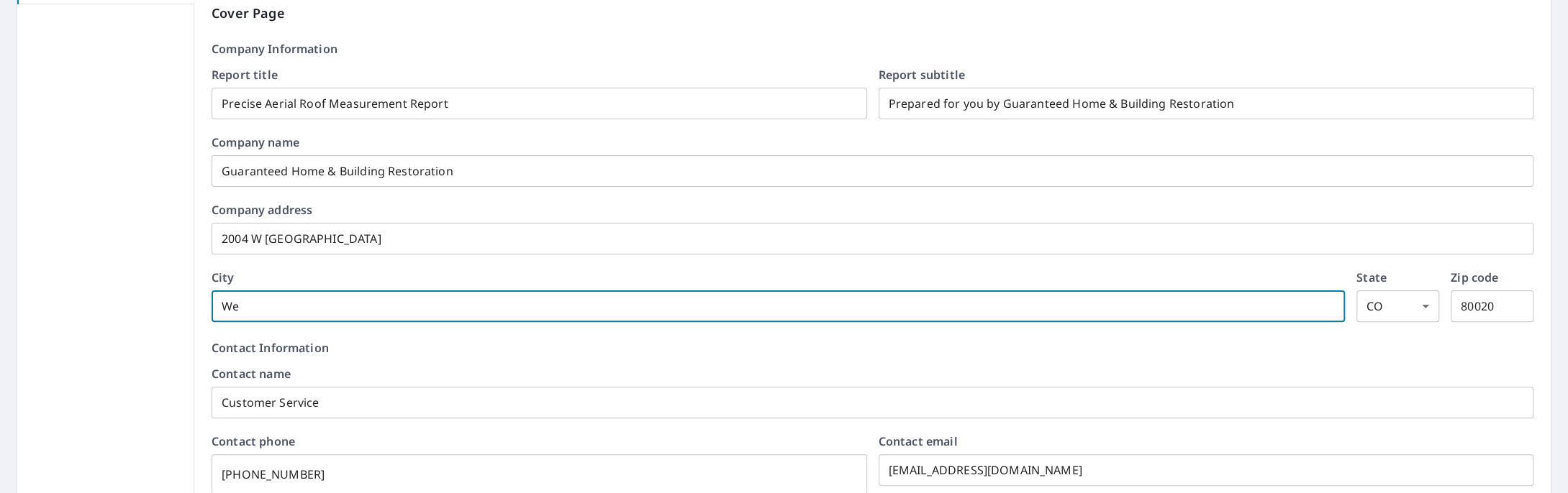
type input "[PERSON_NAME]"
checkbox input "true"
type input "West"
checkbox input "true"
type input "Westm"
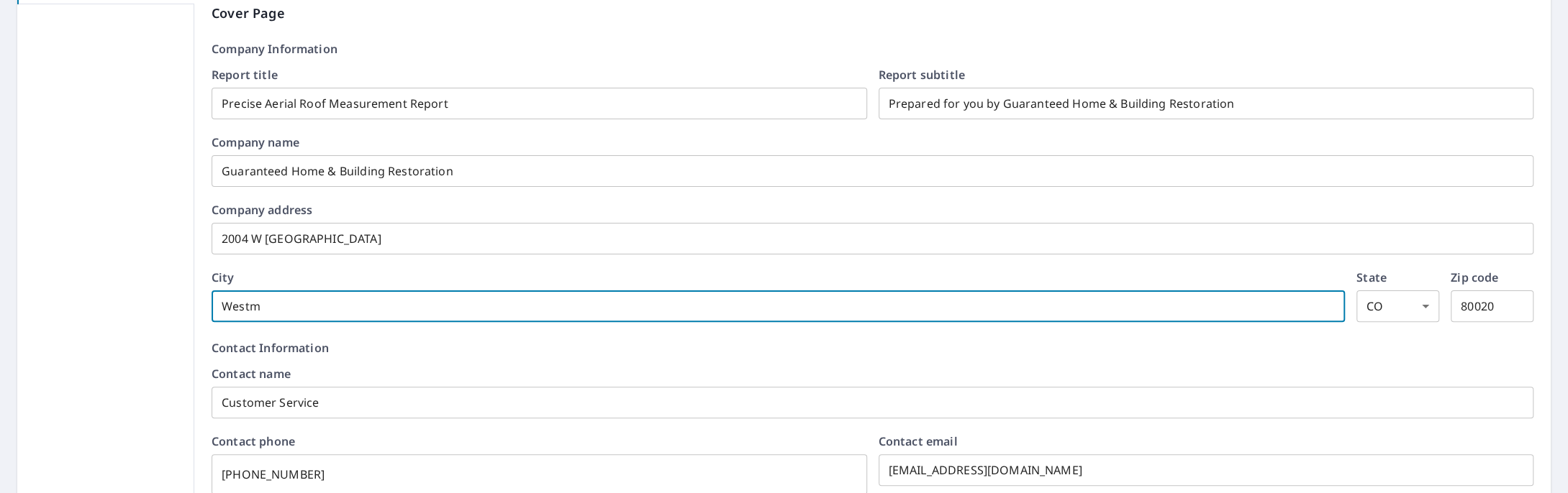
checkbox input "true"
type input "Westmi"
checkbox input "true"
type input "Westmin"
checkbox input "true"
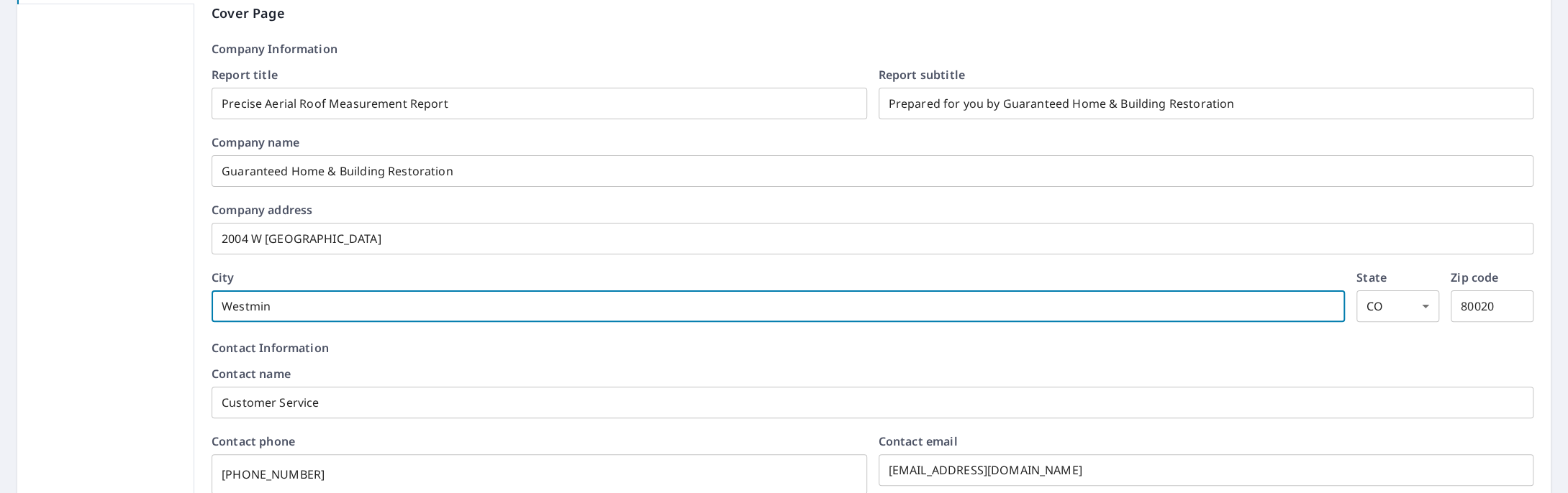
type input "Westmine"
checkbox input "true"
type input "Westminer"
checkbox input "true"
type input "Westmine"
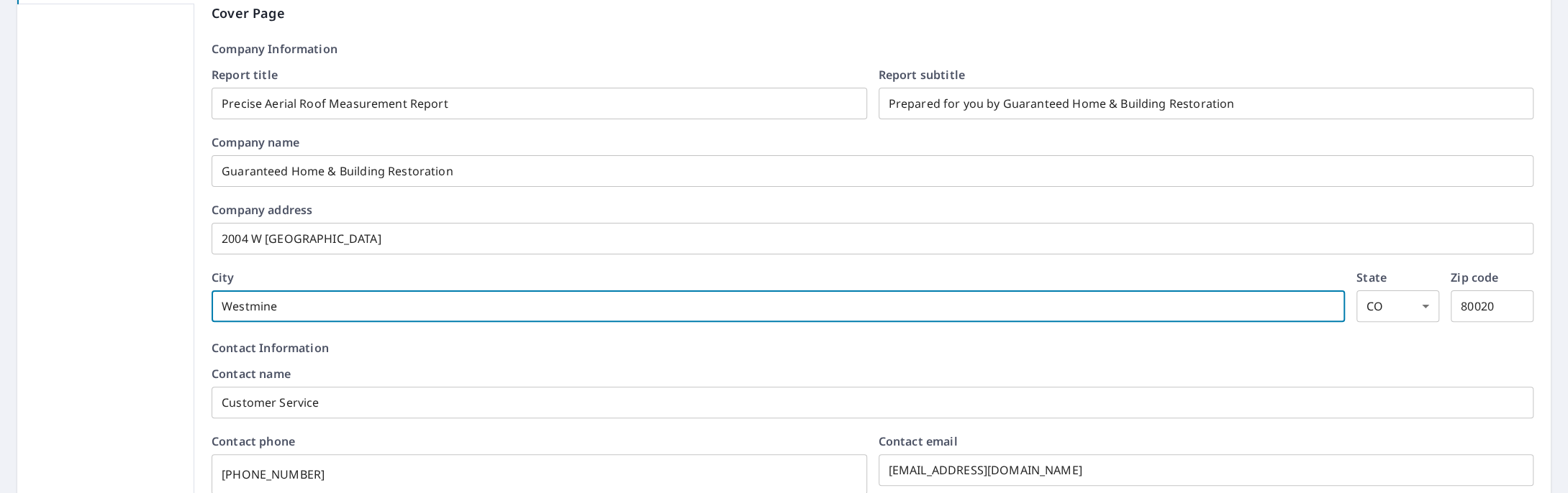
checkbox input "true"
type input "Westmin"
checkbox input "true"
type input "Westmi"
checkbox input "true"
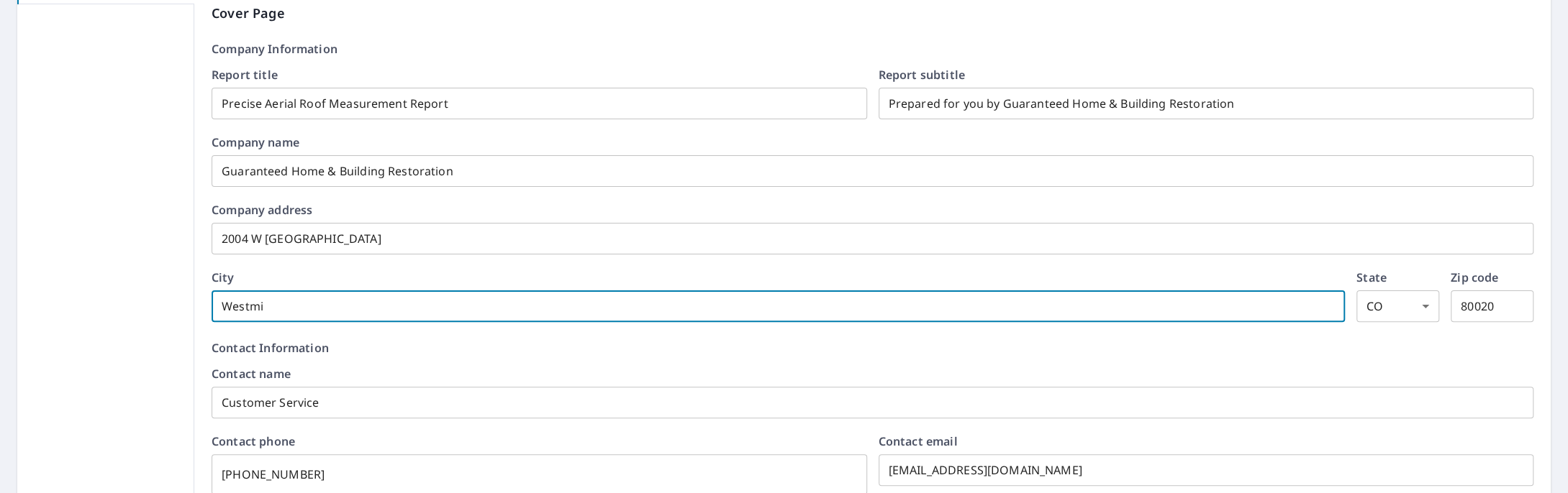
type input "Westmin"
checkbox input "true"
type input "Westmint"
checkbox input "true"
type input "Westmin"
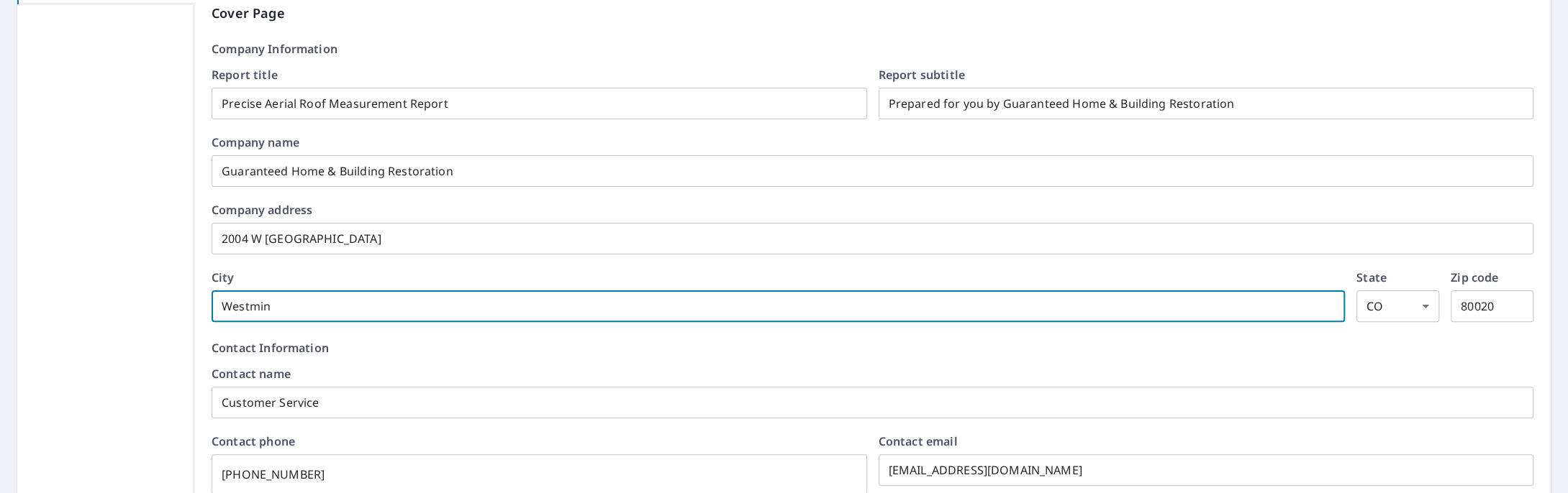
checkbox input "true"
type input "Westmins"
checkbox input "true"
type input "Westminst"
checkbox input "true"
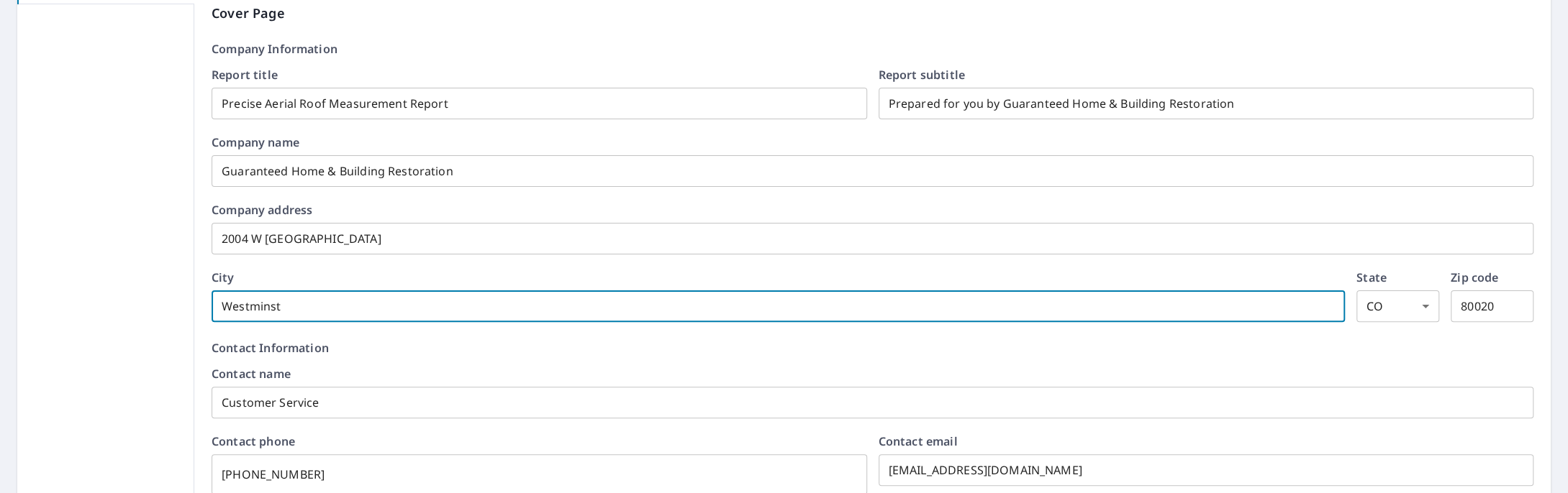
type input "Westminste"
checkbox input "true"
type input "[GEOGRAPHIC_DATA]"
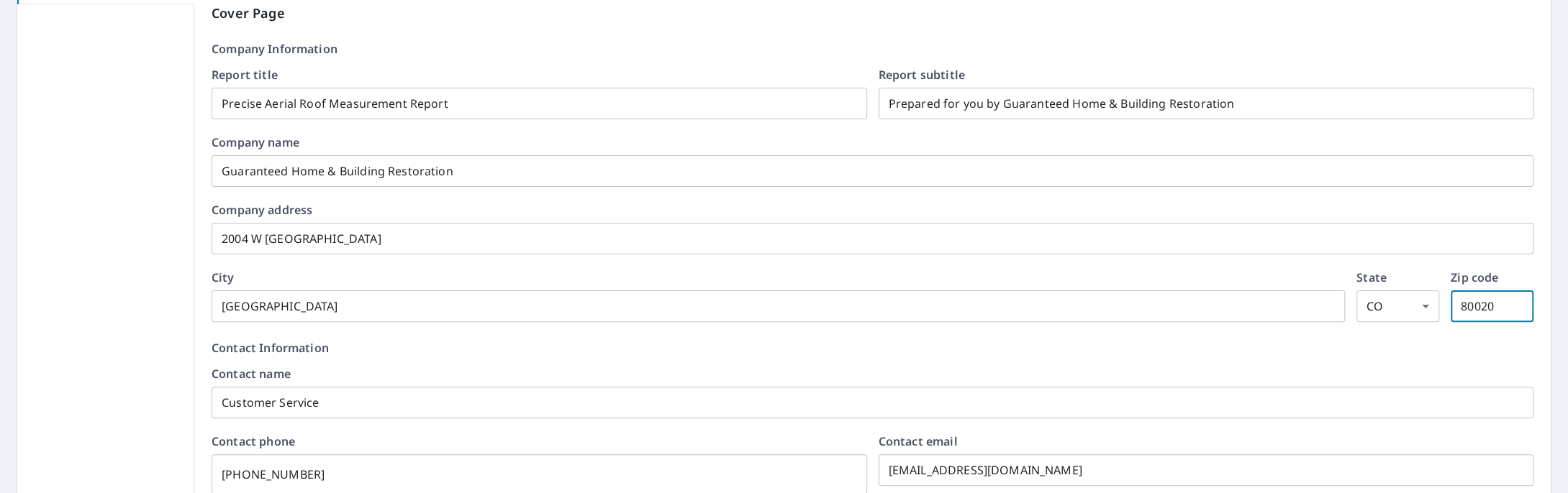
click at [1468, 311] on input "80020" at bounding box center [1492, 306] width 83 height 41
type input "8"
checkbox input "true"
type input "80"
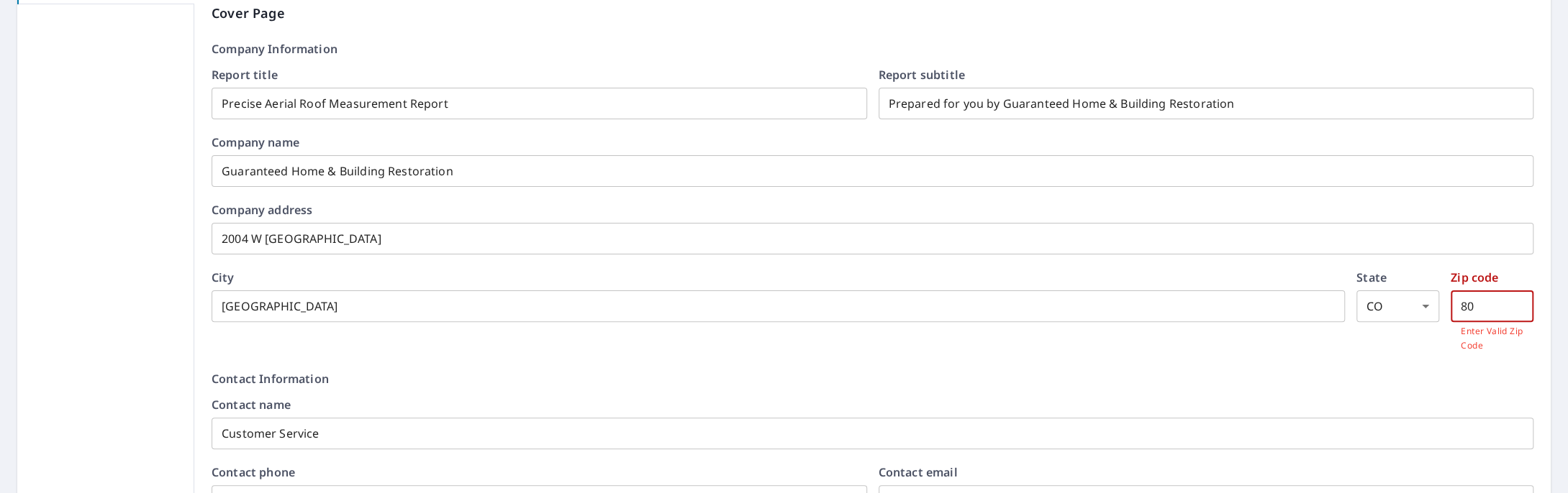
checkbox input "true"
type input "802"
checkbox input "true"
type input "8023"
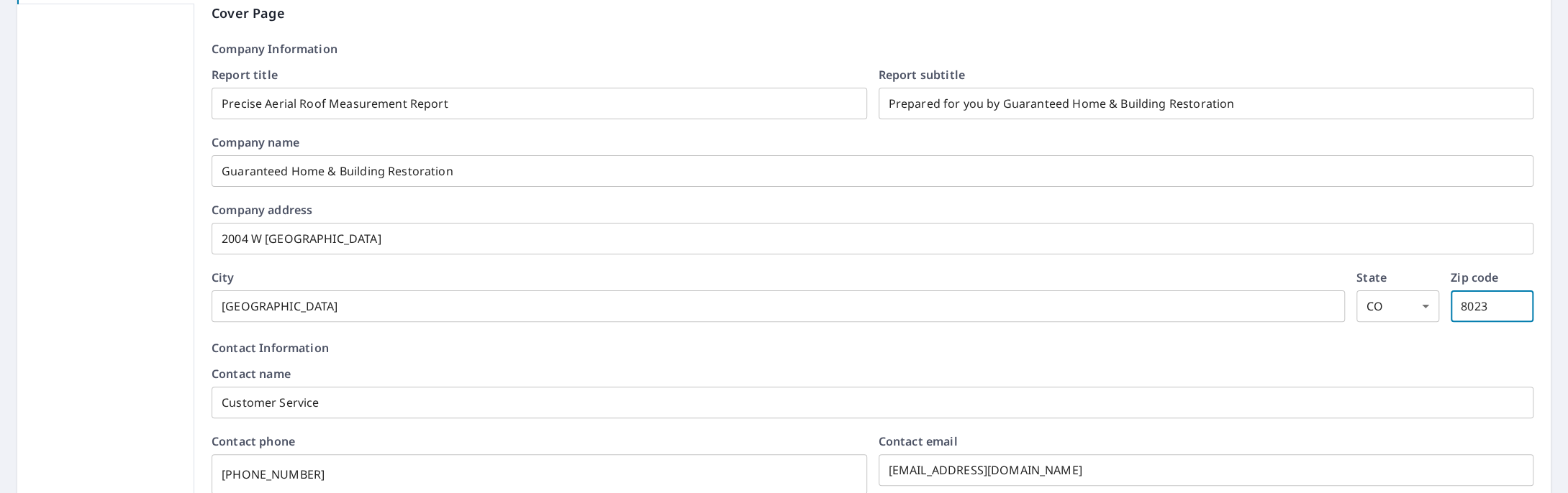
checkbox input "true"
type input "80234"
click at [500, 302] on input "[GEOGRAPHIC_DATA]" at bounding box center [779, 306] width 1133 height 41
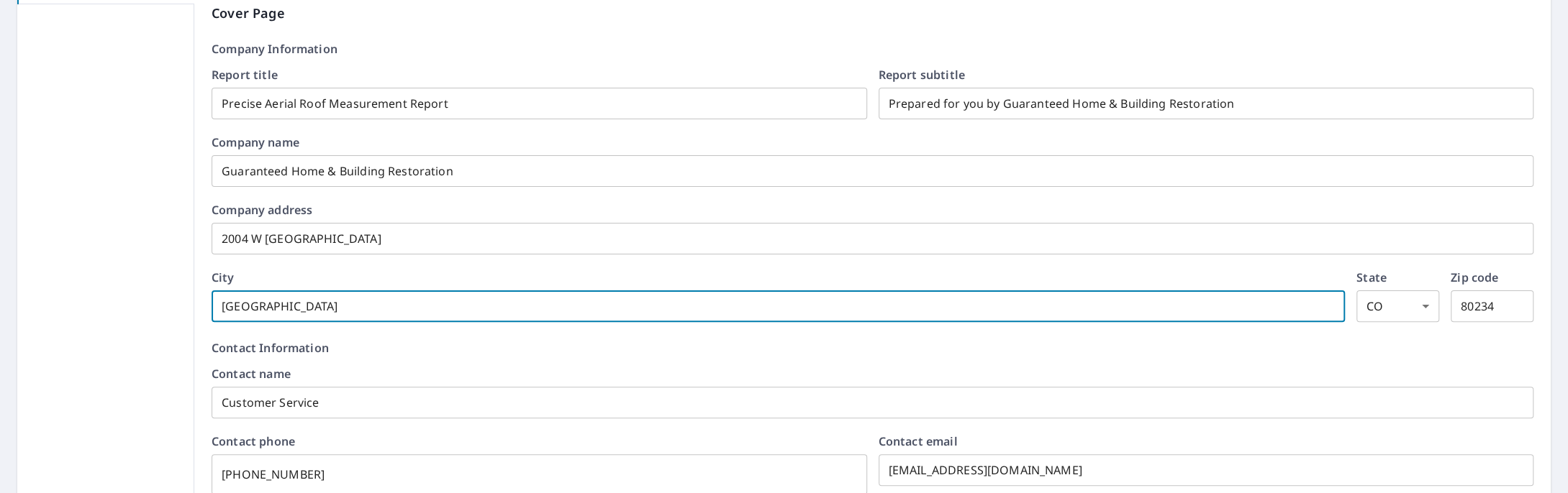
click at [500, 300] on input "[GEOGRAPHIC_DATA]" at bounding box center [779, 306] width 1133 height 41
checkbox input "true"
type input "D"
checkbox input "true"
type input "De"
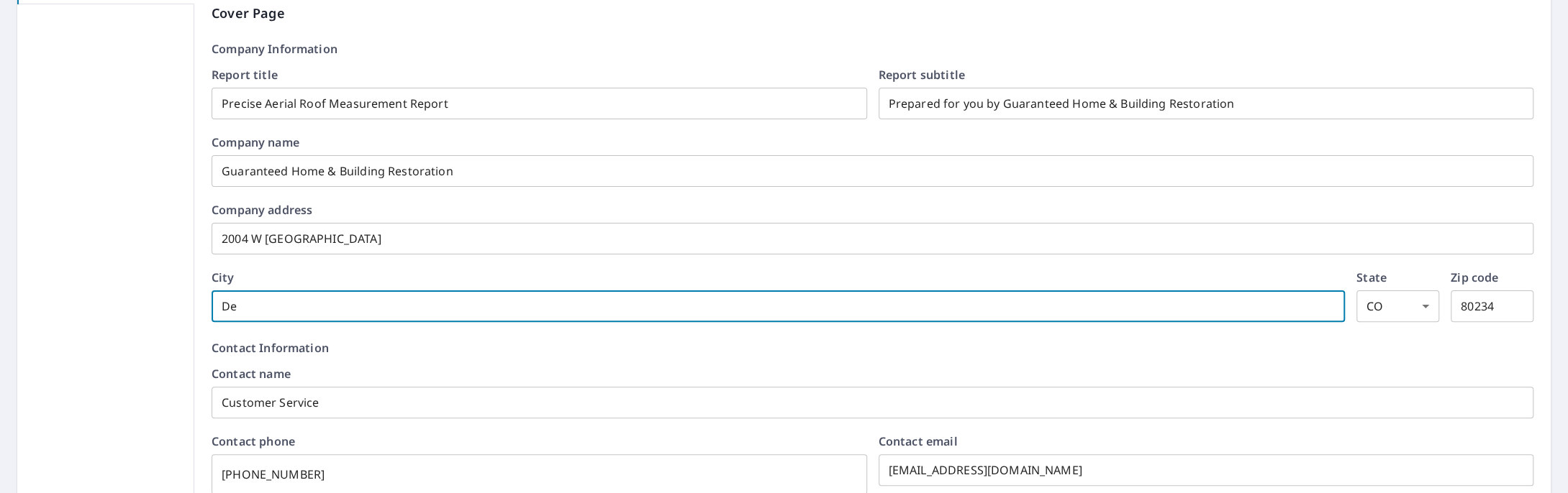
checkbox input "true"
type input "Den"
checkbox input "true"
type input "Denv"
checkbox input "true"
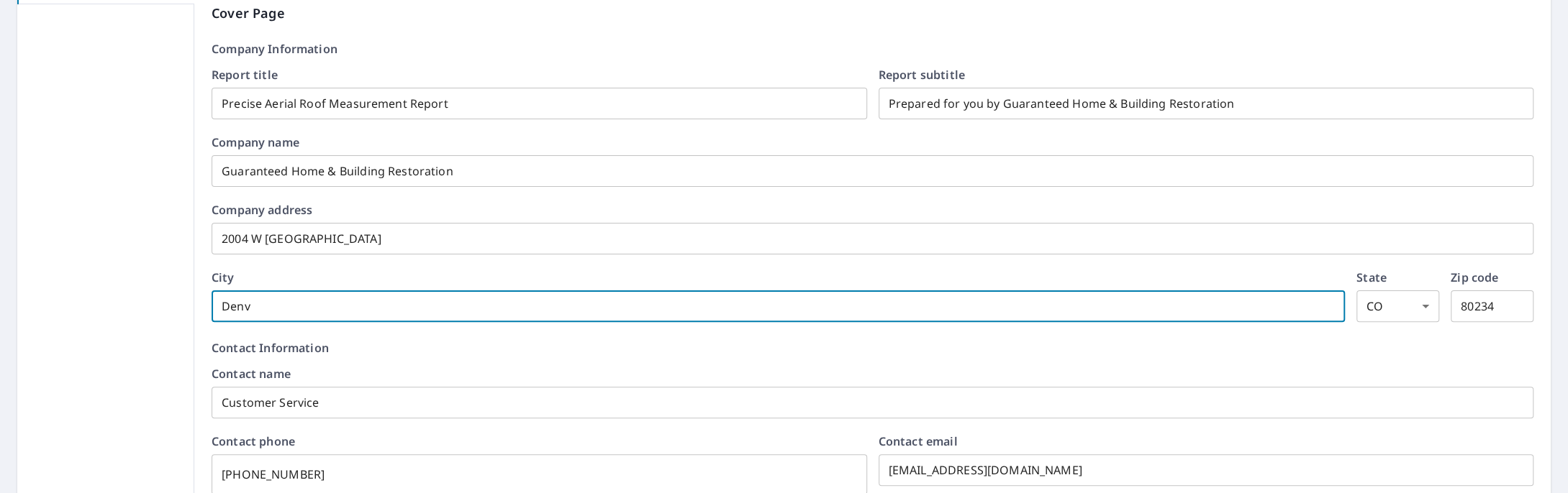
type input "Denve"
checkbox input "true"
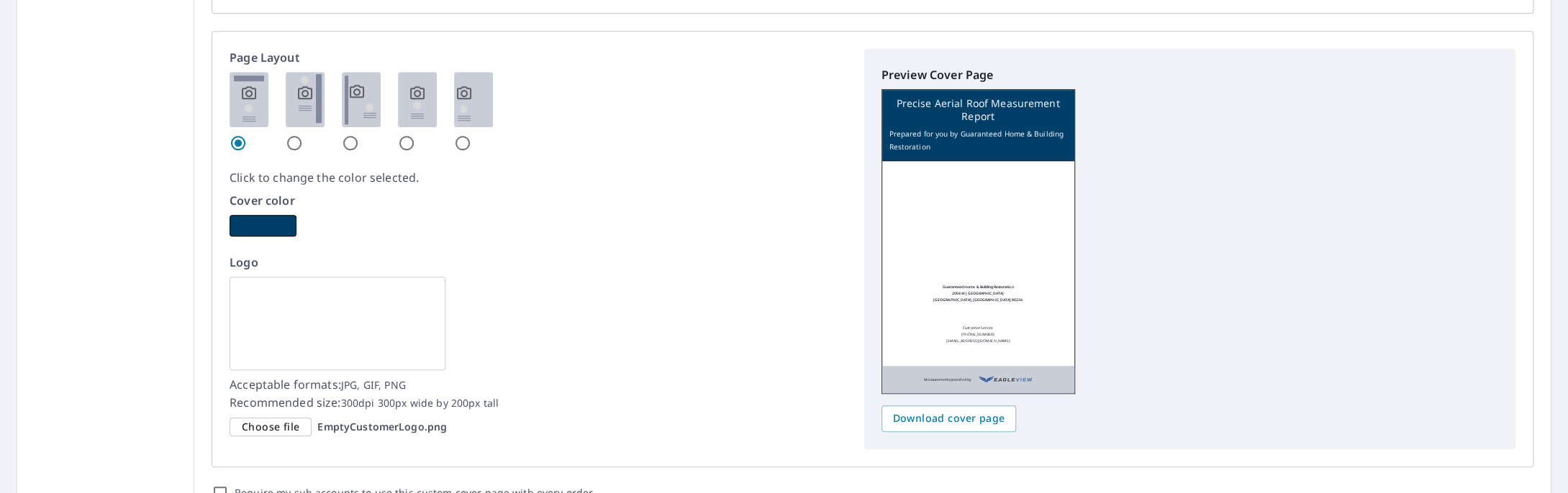
scroll to position [835, 0]
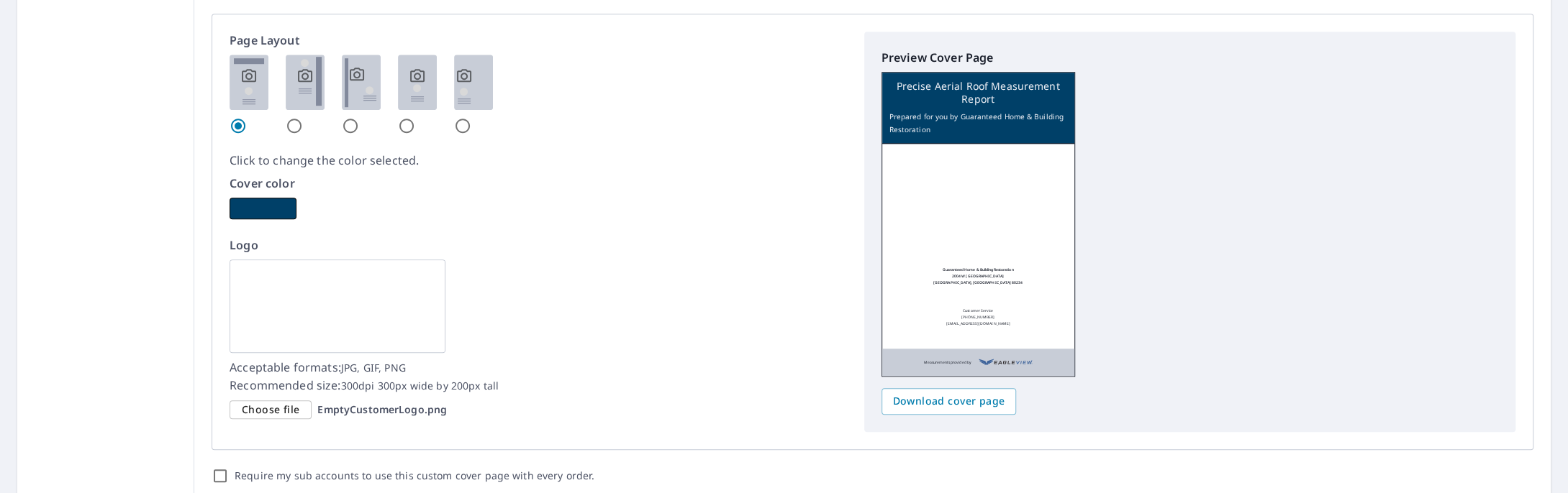
type input "[GEOGRAPHIC_DATA]"
click at [281, 411] on span "Choose file" at bounding box center [271, 410] width 58 height 18
click at [0, 0] on input "Choose file EmptyCustomerLogo.png" at bounding box center [0, 0] width 0 height 0
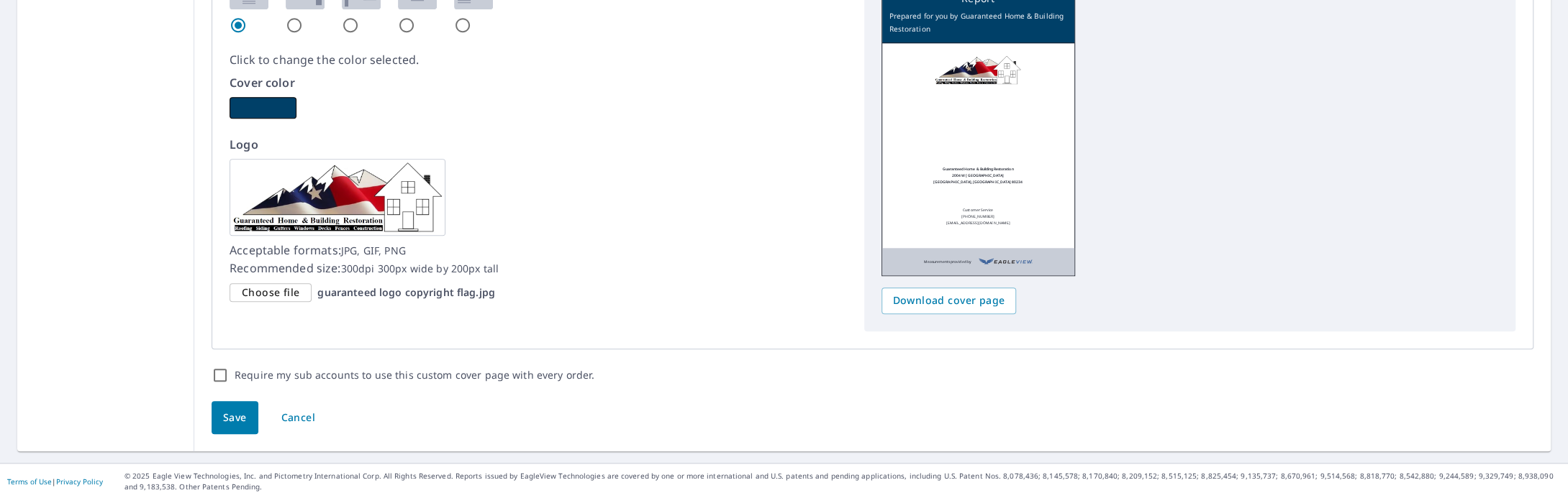
scroll to position [940, 0]
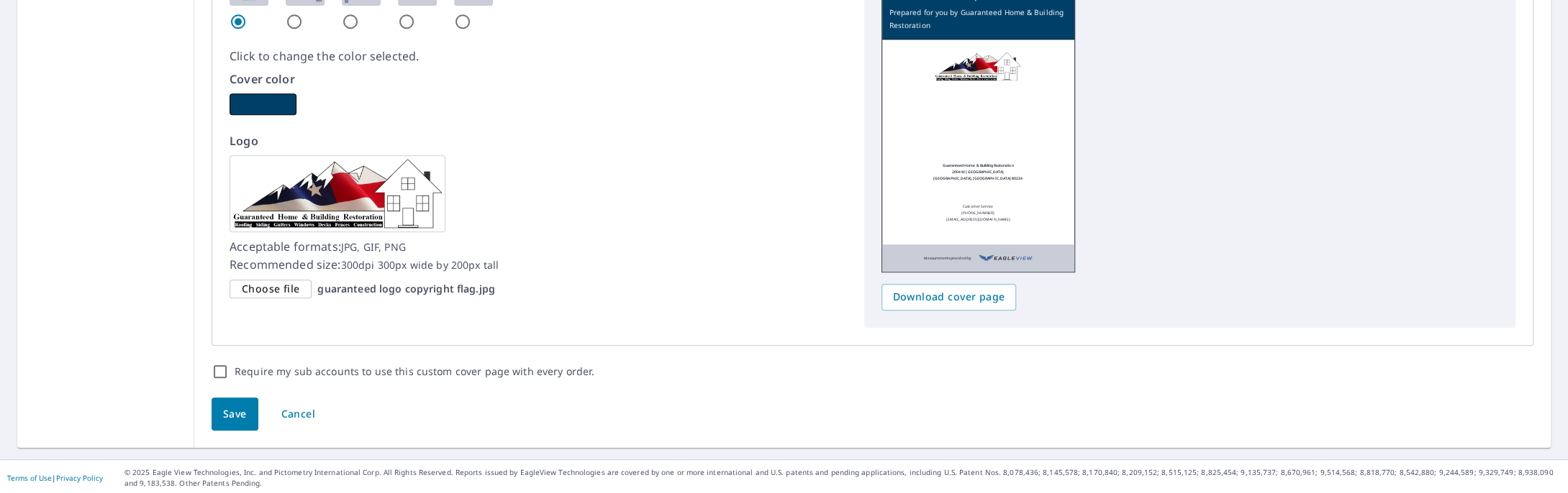
click at [233, 418] on span "Save" at bounding box center [235, 415] width 23 height 18
checkbox input "true"
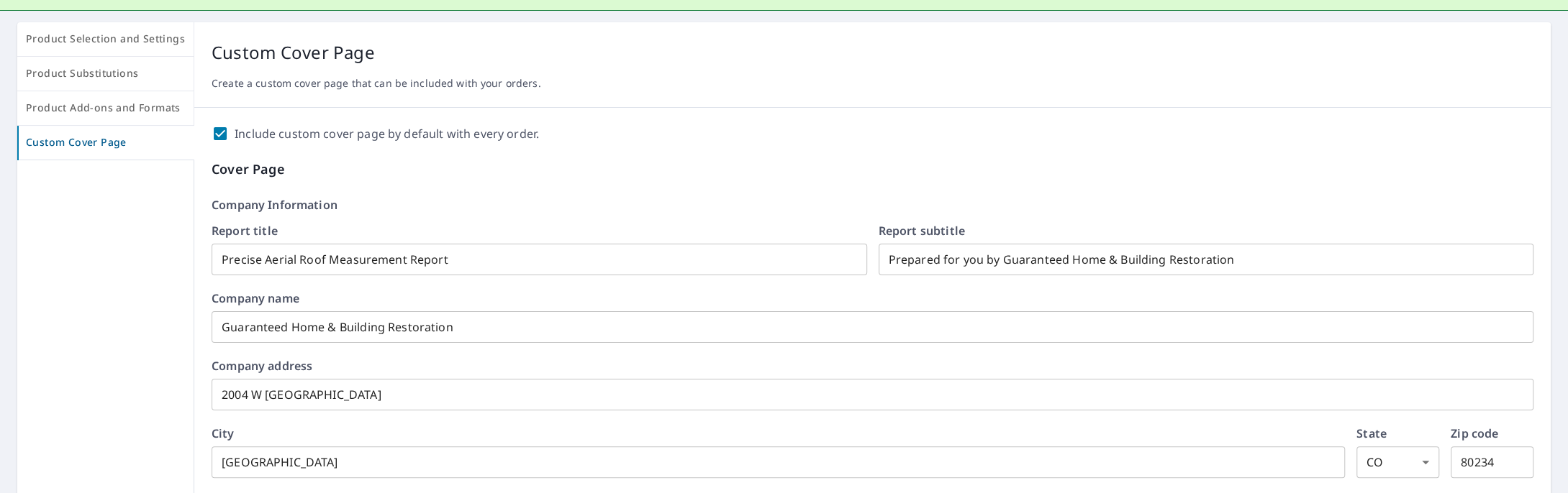
scroll to position [0, 0]
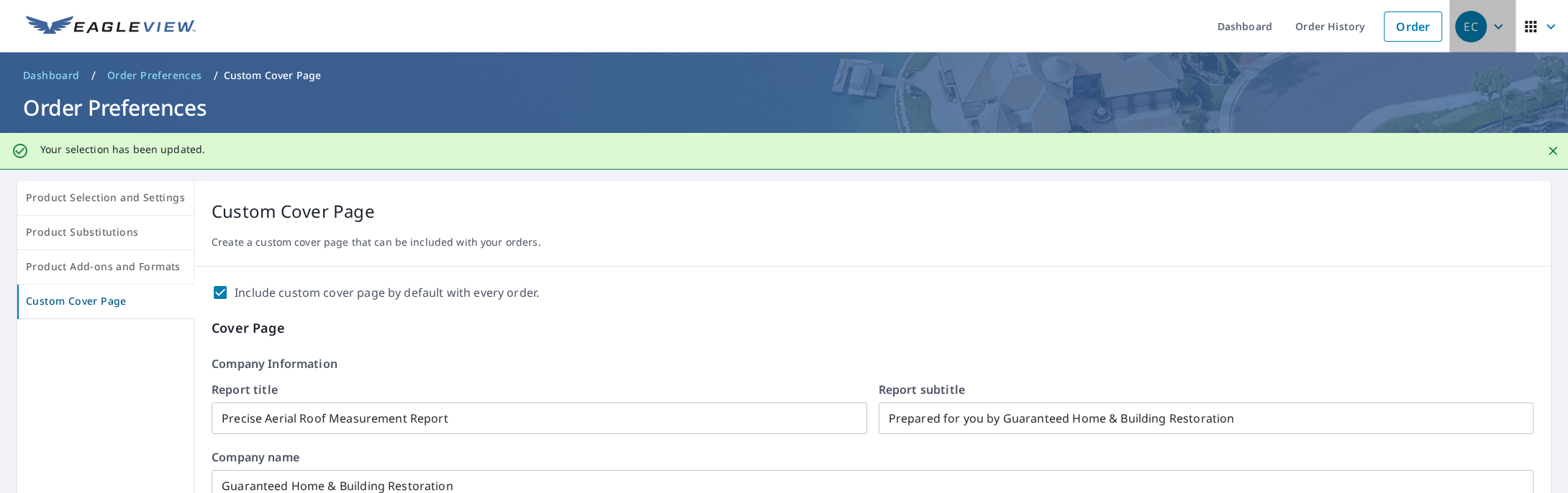
click at [1490, 33] on icon "button" at bounding box center [1498, 26] width 17 height 17
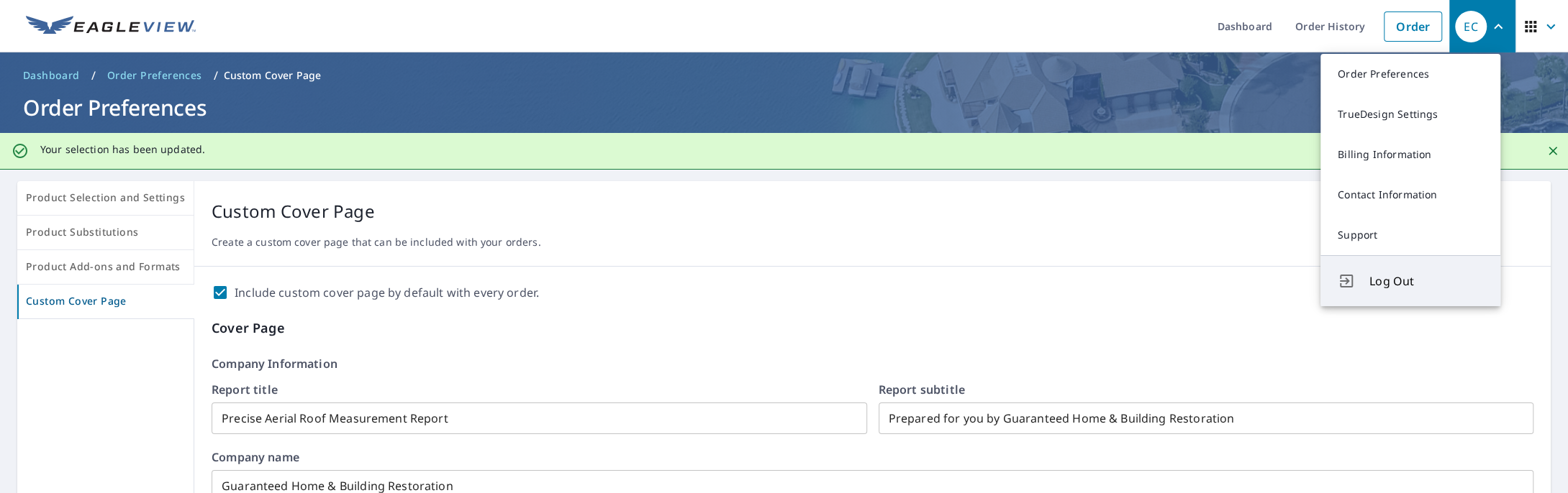
click at [1399, 274] on span "Log Out" at bounding box center [1426, 280] width 114 height 17
